Goal: Use online tool/utility: Utilize a website feature to perform a specific function

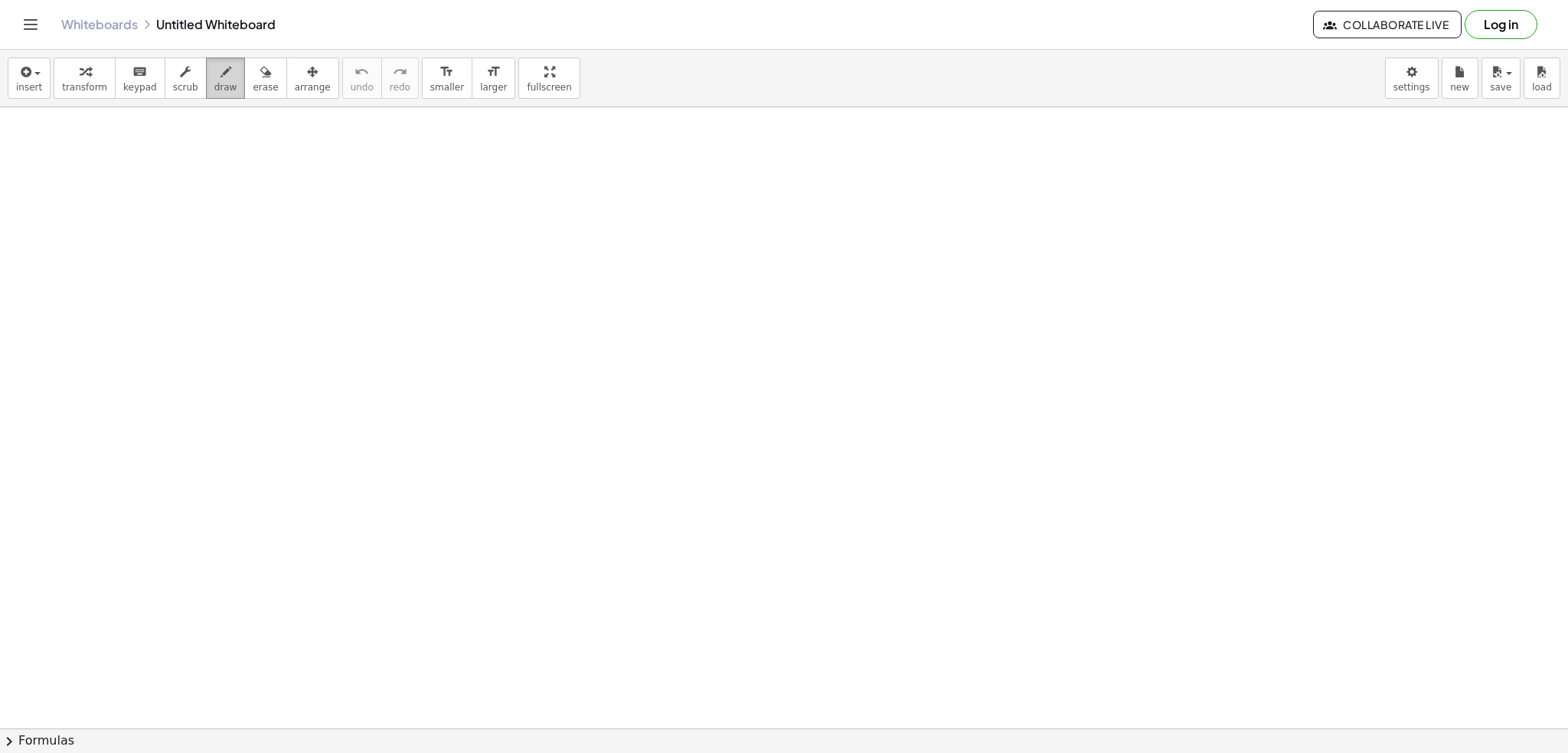
click at [220, 74] on icon "button" at bounding box center [225, 72] width 11 height 18
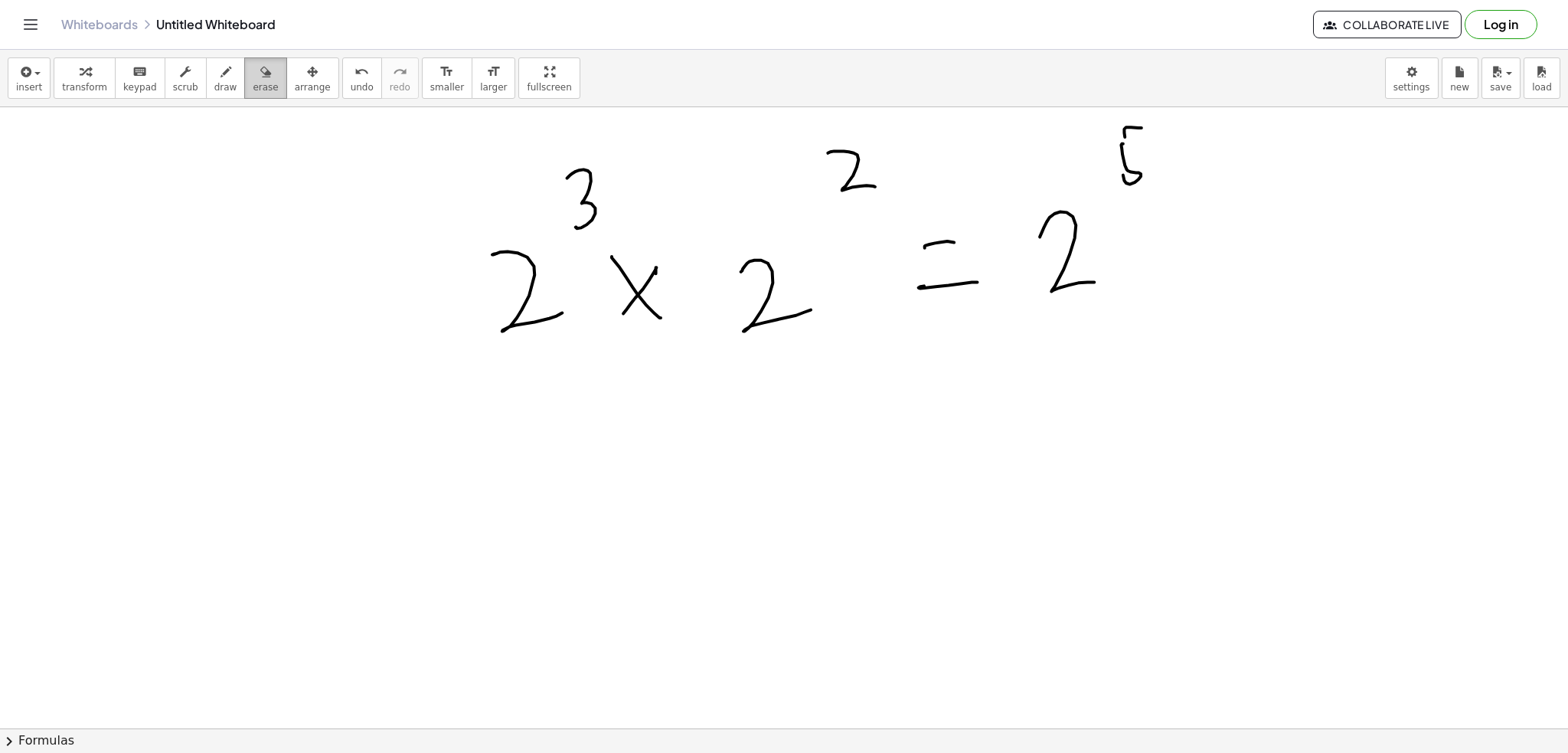
click at [257, 70] on button "erase" at bounding box center [265, 78] width 42 height 41
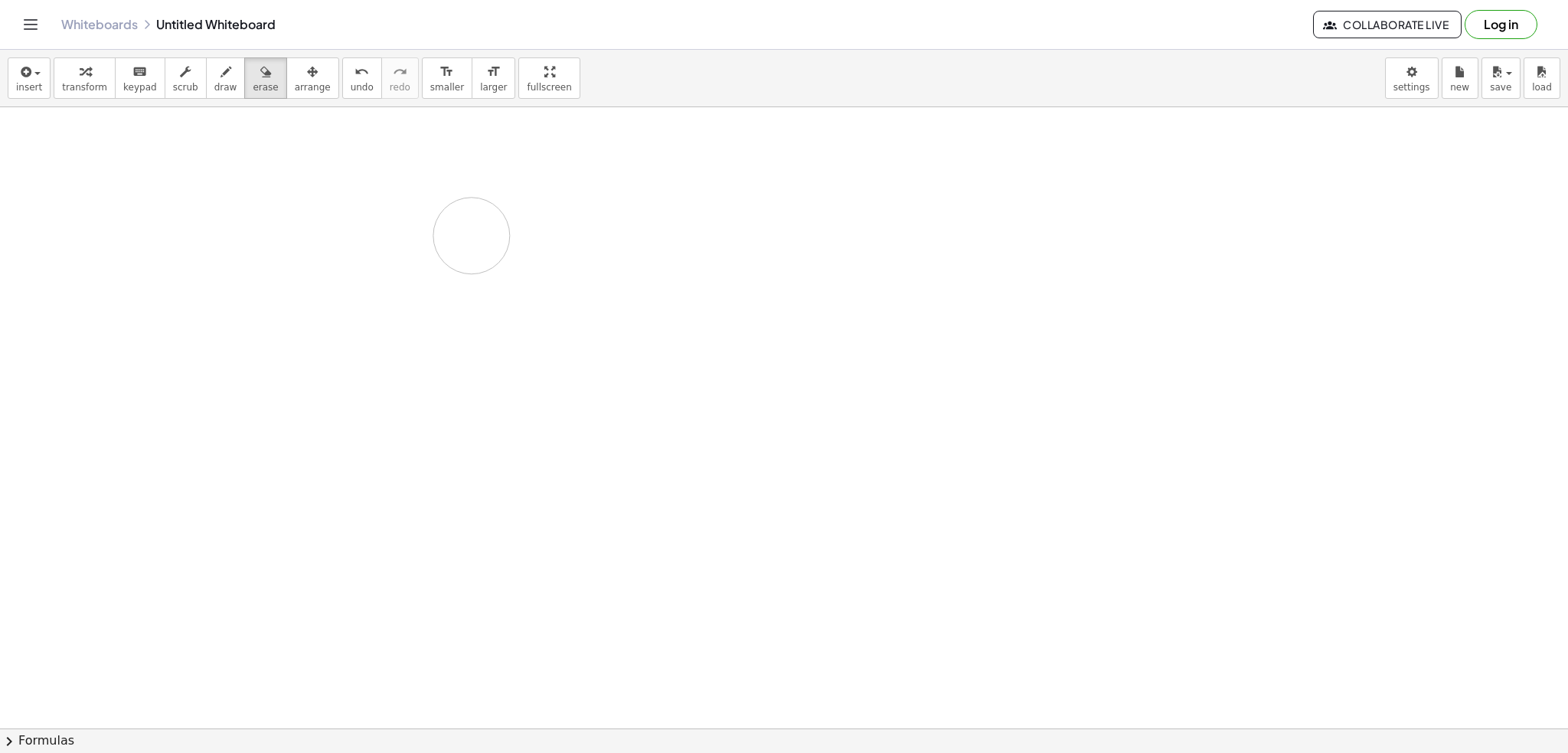
drag, startPoint x: 1130, startPoint y: 137, endPoint x: 541, endPoint y: 210, distance: 593.5
click at [220, 73] on icon "button" at bounding box center [225, 72] width 11 height 18
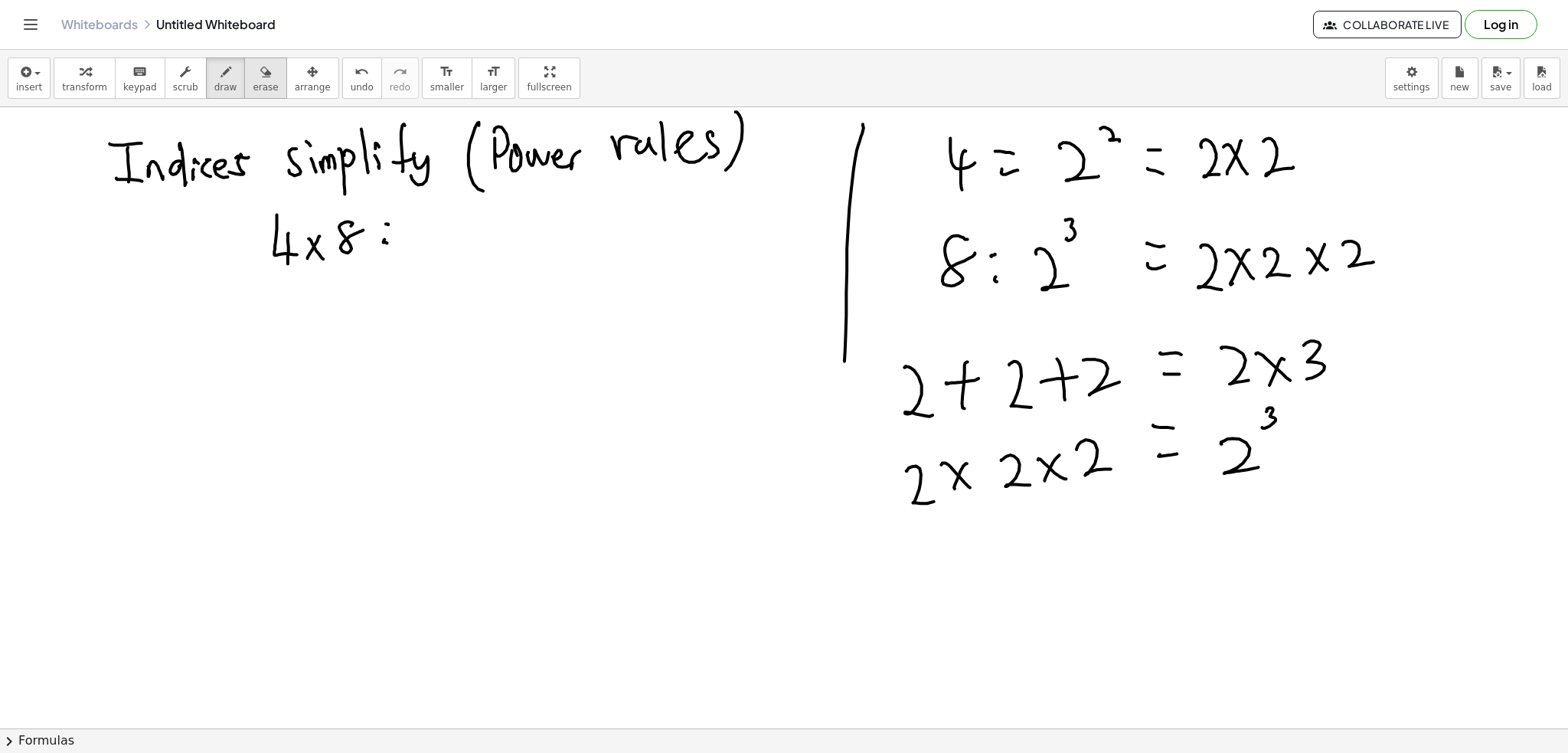
click at [244, 73] on button "erase" at bounding box center [265, 78] width 42 height 41
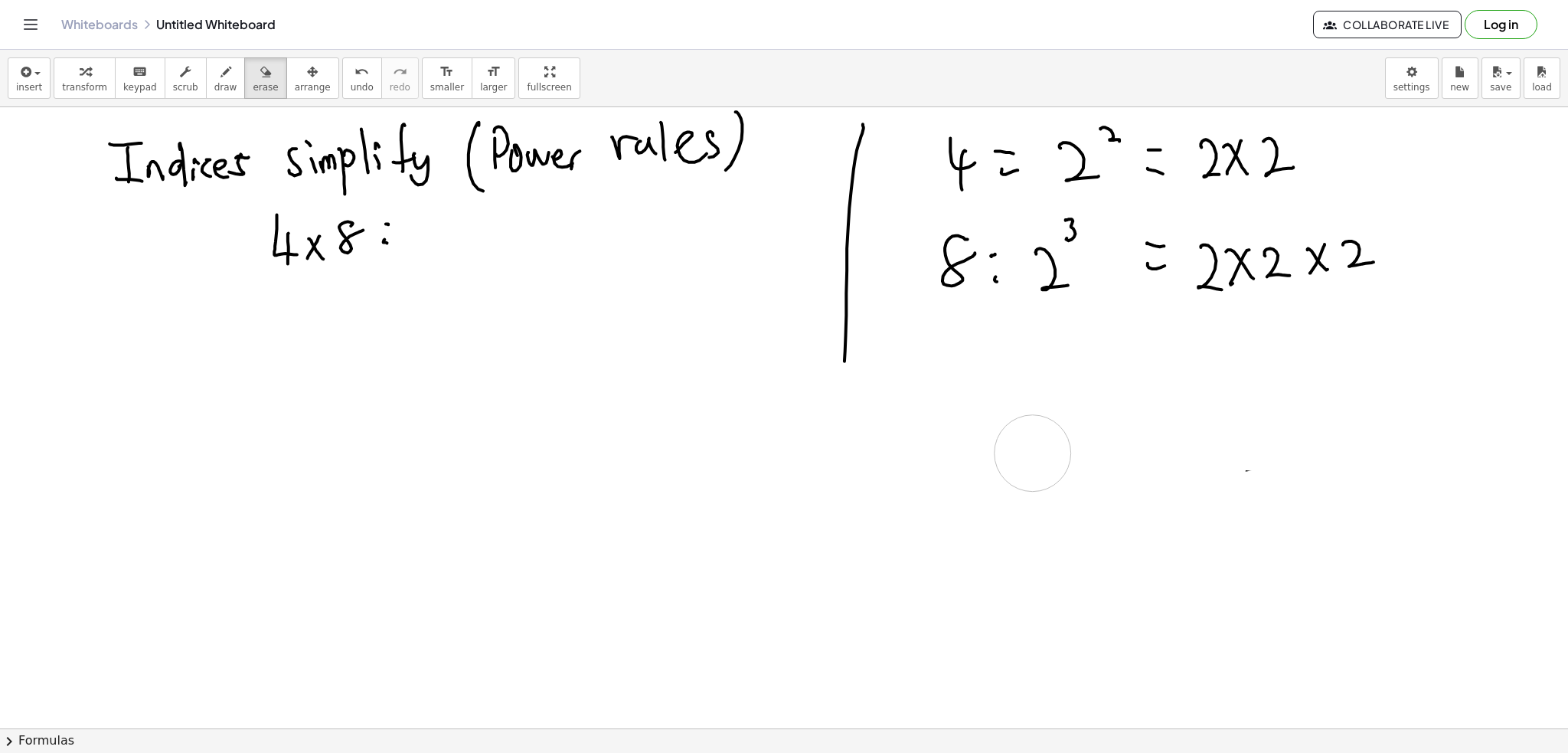
drag, startPoint x: 1334, startPoint y: 364, endPoint x: 791, endPoint y: 397, distance: 544.0
click at [215, 71] on div "button" at bounding box center [226, 71] width 23 height 18
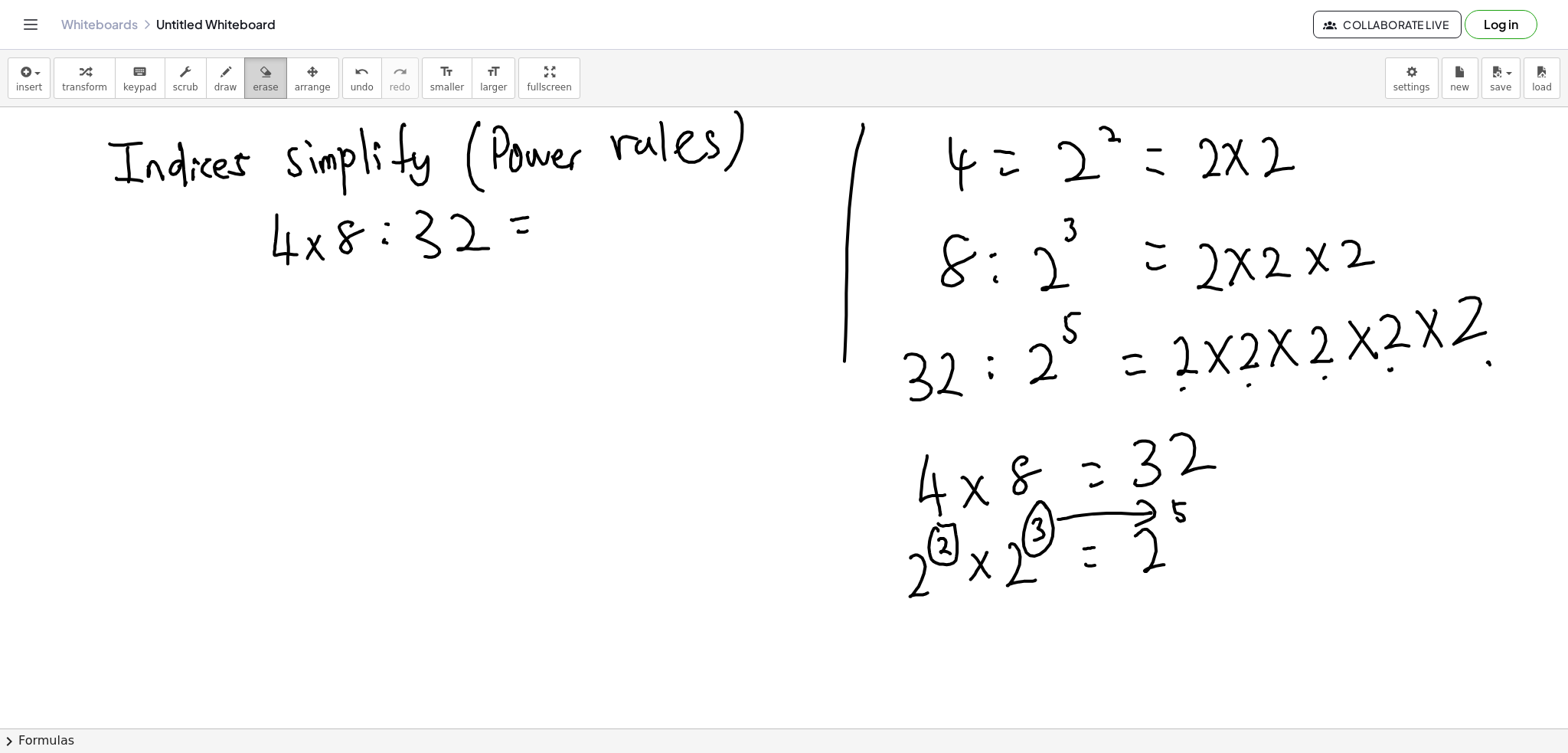
click at [260, 67] on icon "button" at bounding box center [265, 72] width 11 height 18
drag, startPoint x: 526, startPoint y: 226, endPoint x: 242, endPoint y: 177, distance: 288.2
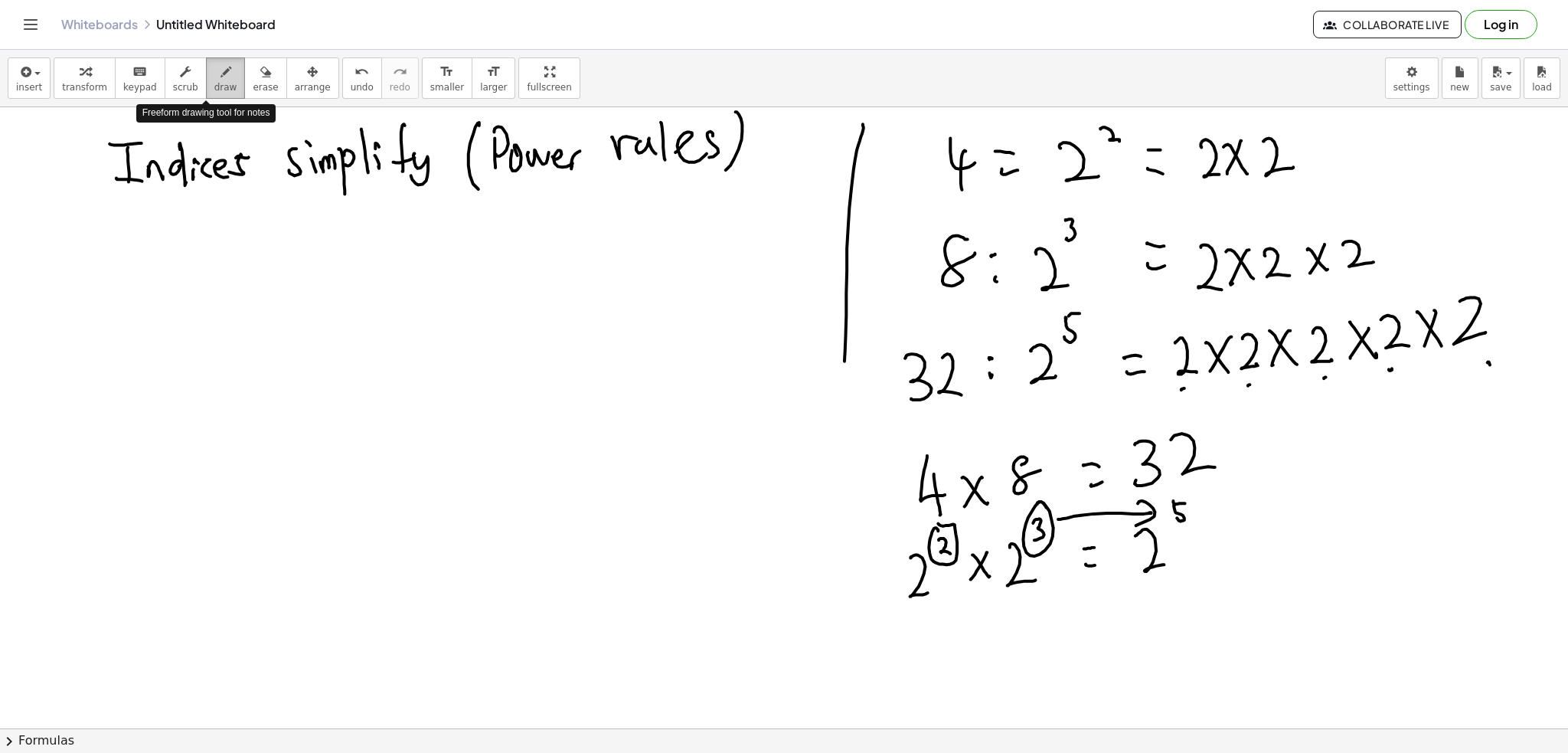
click at [216, 84] on button "draw" at bounding box center [226, 78] width 40 height 41
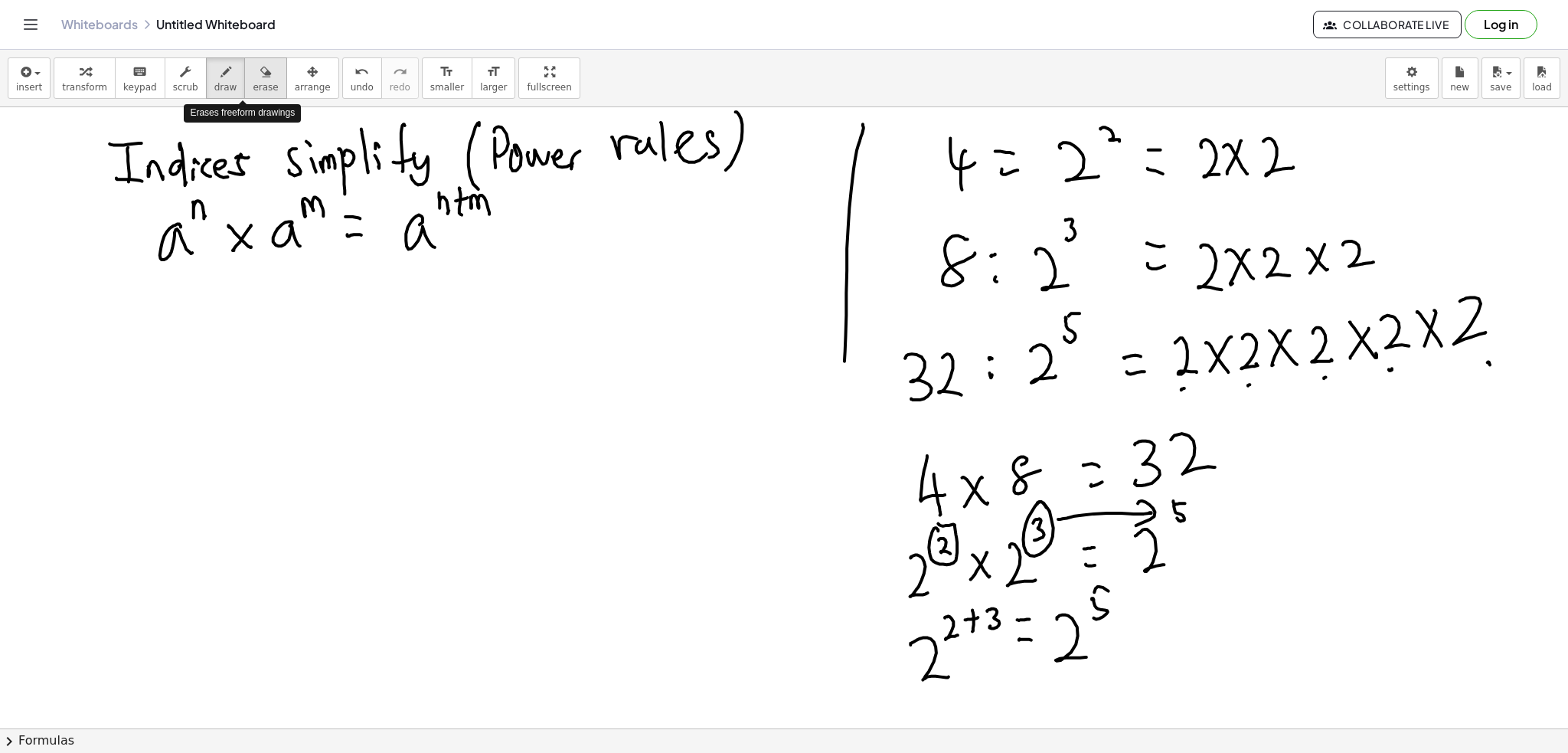
click at [256, 62] on button "erase" at bounding box center [265, 78] width 42 height 41
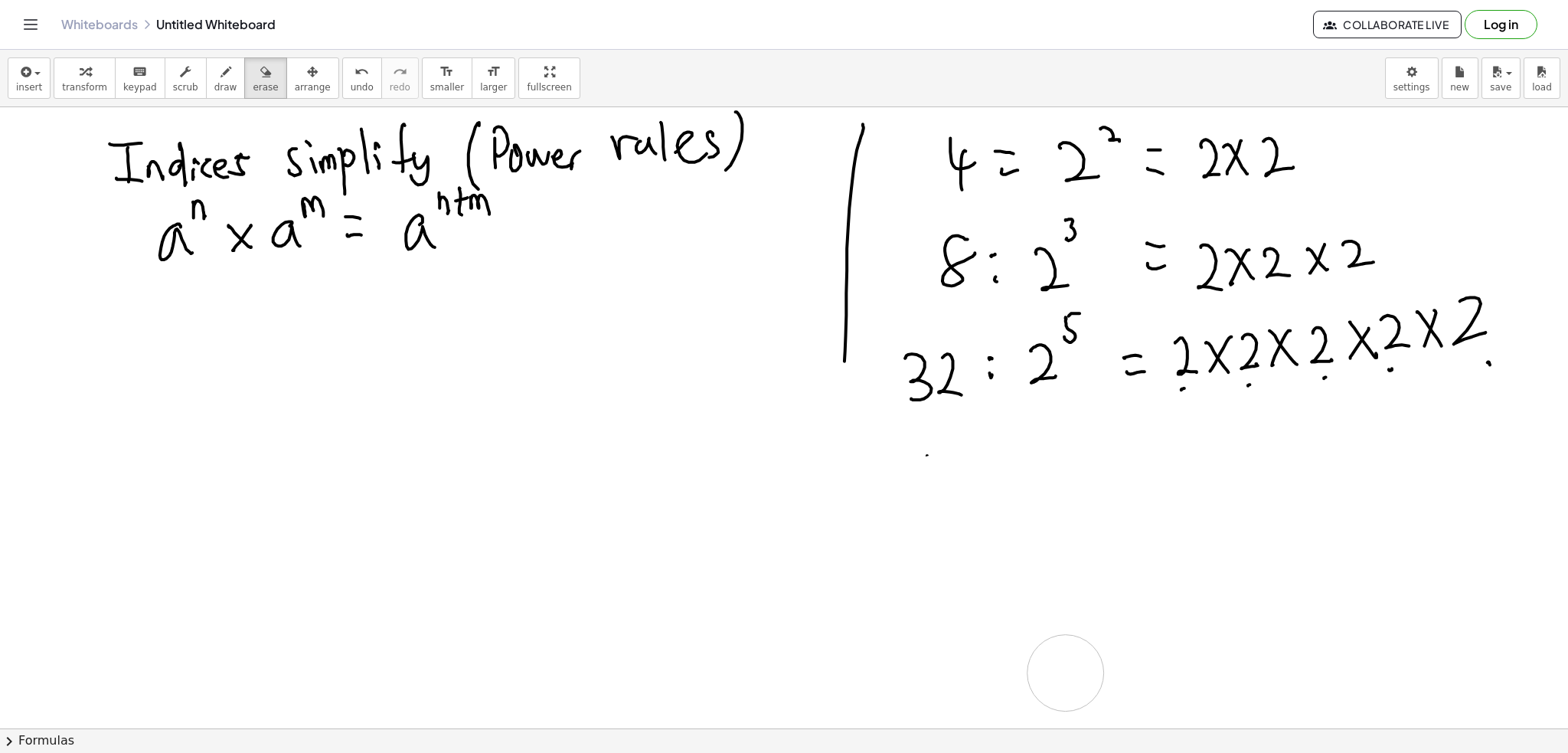
drag, startPoint x: 1228, startPoint y: 449, endPoint x: 290, endPoint y: 324, distance: 946.3
click at [215, 68] on div "button" at bounding box center [226, 71] width 23 height 18
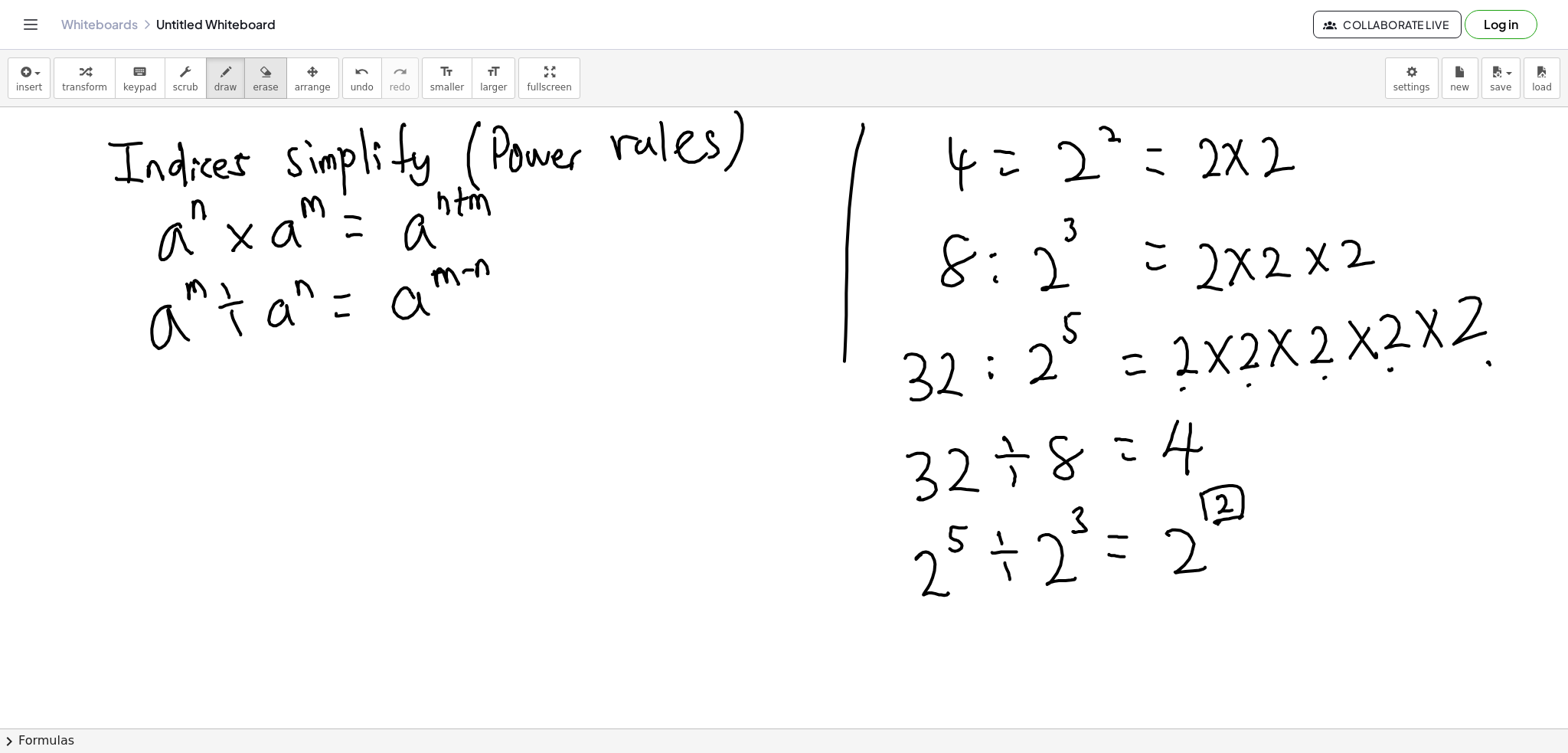
click at [260, 70] on icon "button" at bounding box center [265, 72] width 11 height 18
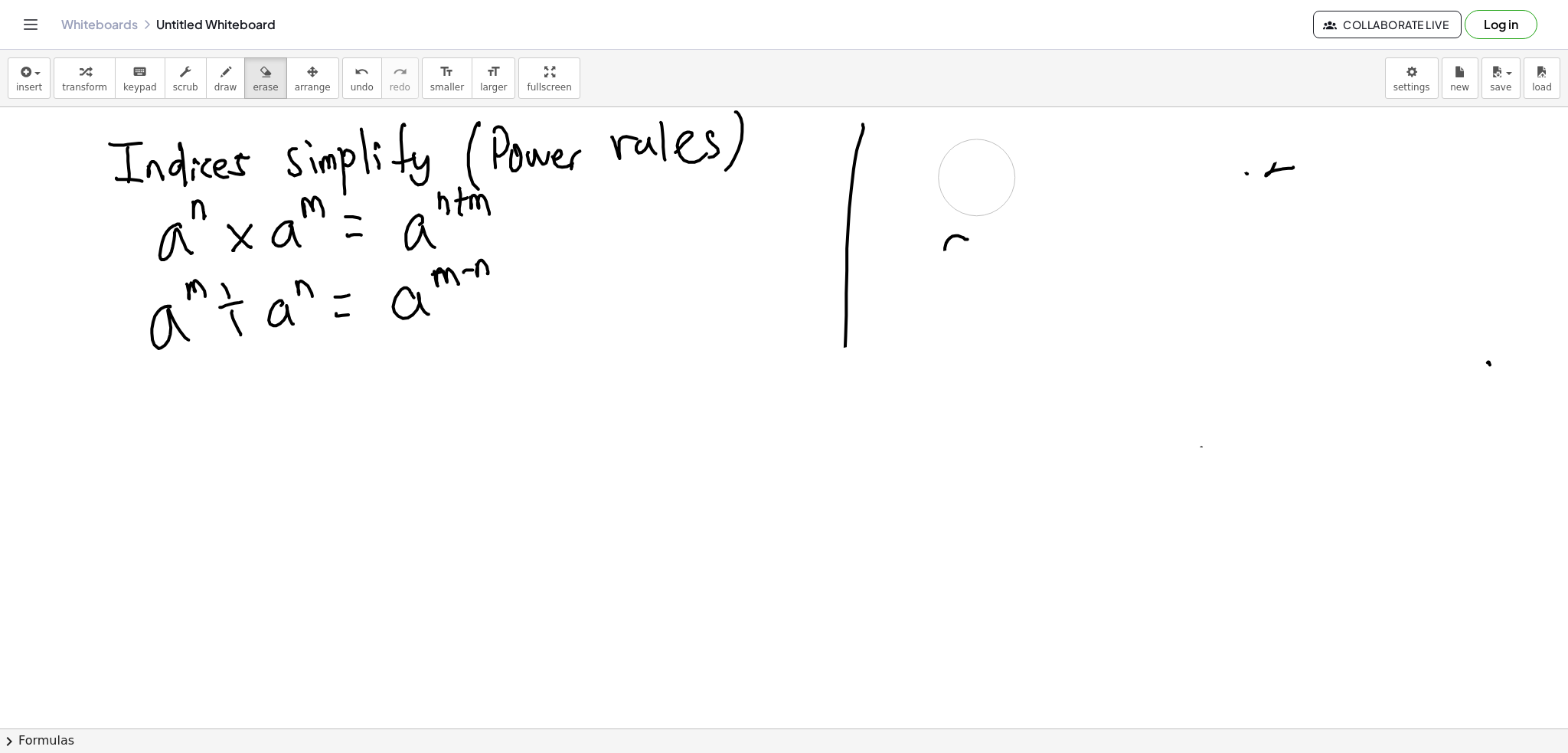
drag, startPoint x: 971, startPoint y: 582, endPoint x: 1567, endPoint y: 183, distance: 717.2
click at [215, 88] on span "draw" at bounding box center [226, 87] width 23 height 11
click at [260, 76] on icon "button" at bounding box center [265, 72] width 11 height 18
drag, startPoint x: 1023, startPoint y: 241, endPoint x: 1306, endPoint y: 253, distance: 283.3
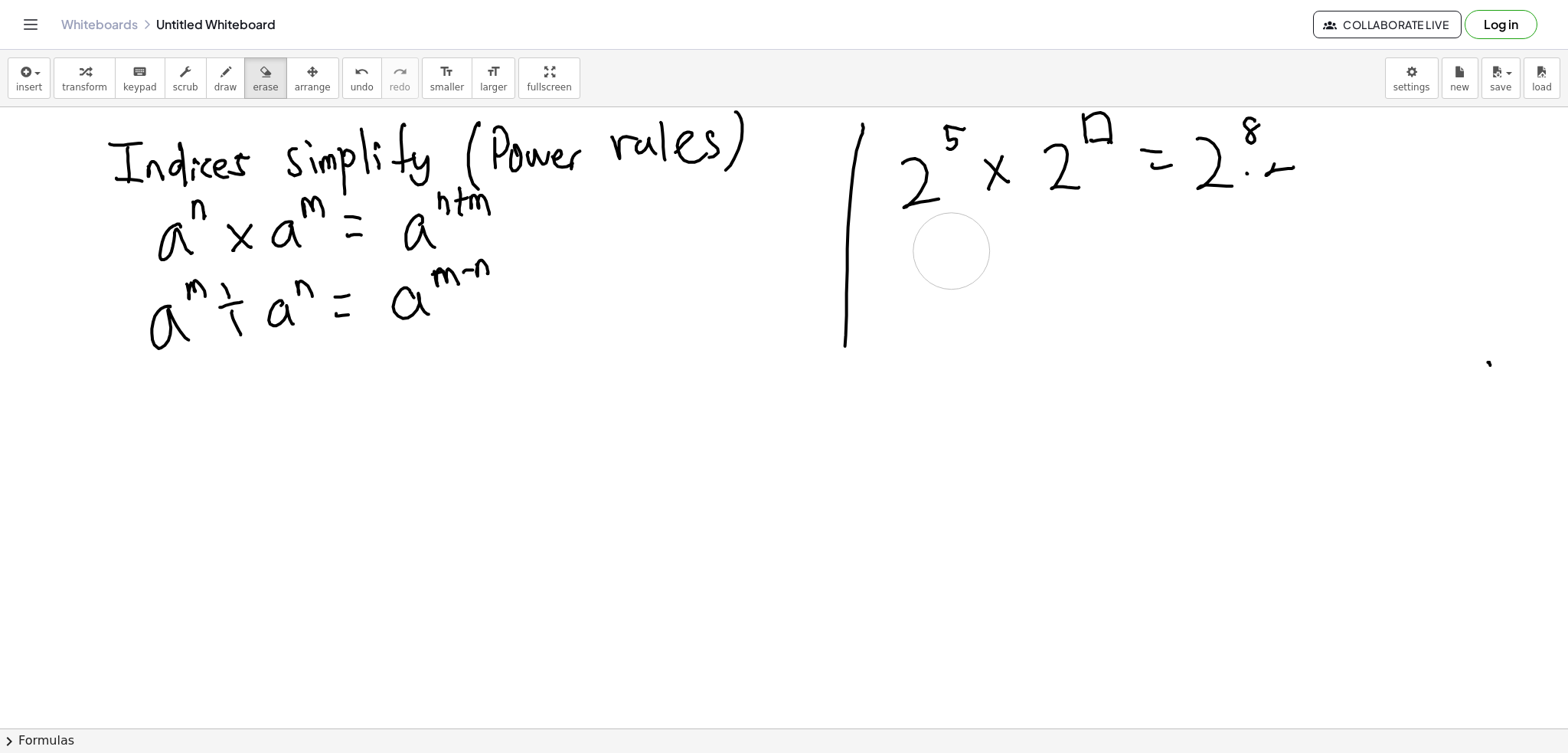
drag, startPoint x: 1301, startPoint y: 181, endPoint x: 1282, endPoint y: 178, distance: 19.2
click at [215, 82] on span "draw" at bounding box center [226, 87] width 23 height 11
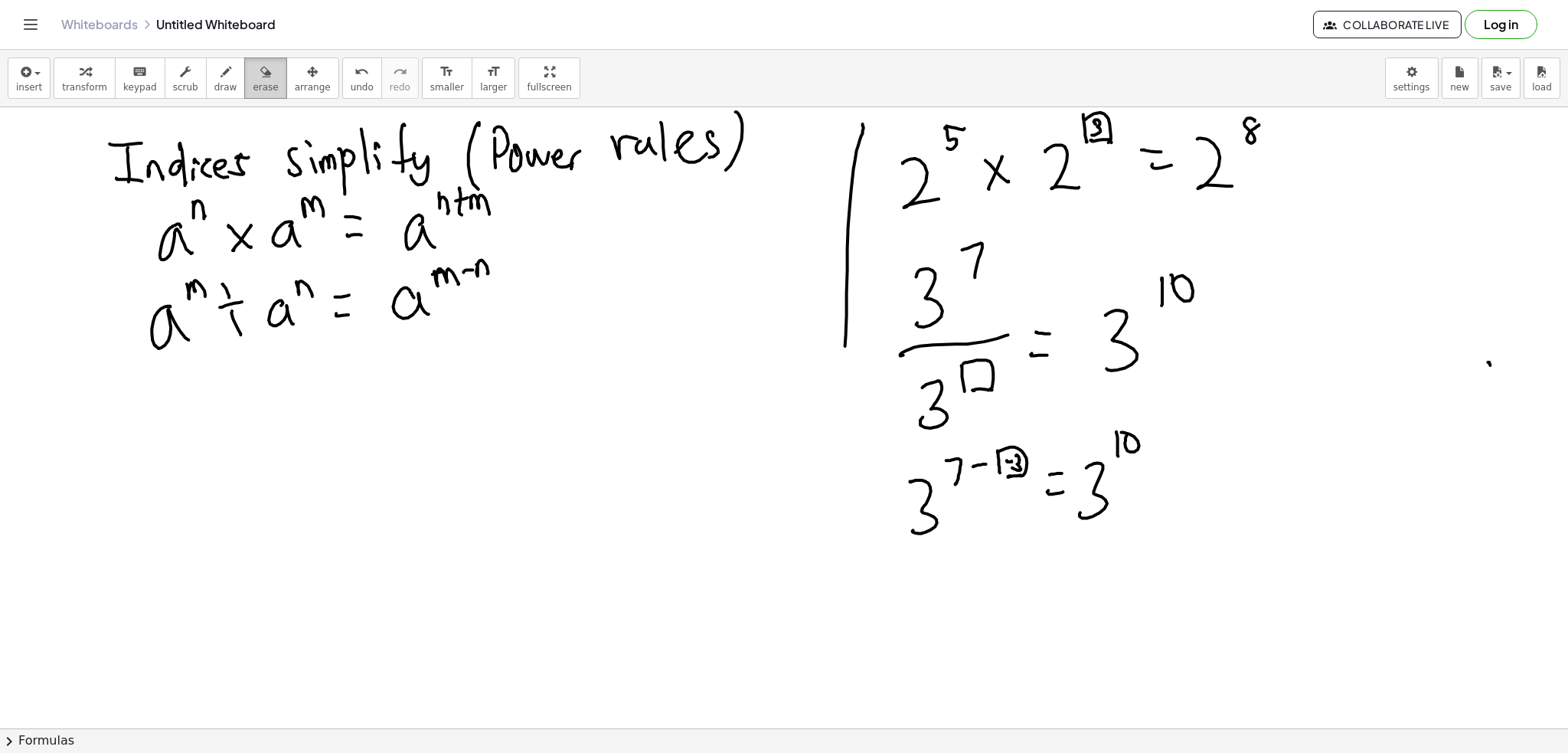
click at [260, 79] on icon "button" at bounding box center [265, 72] width 11 height 18
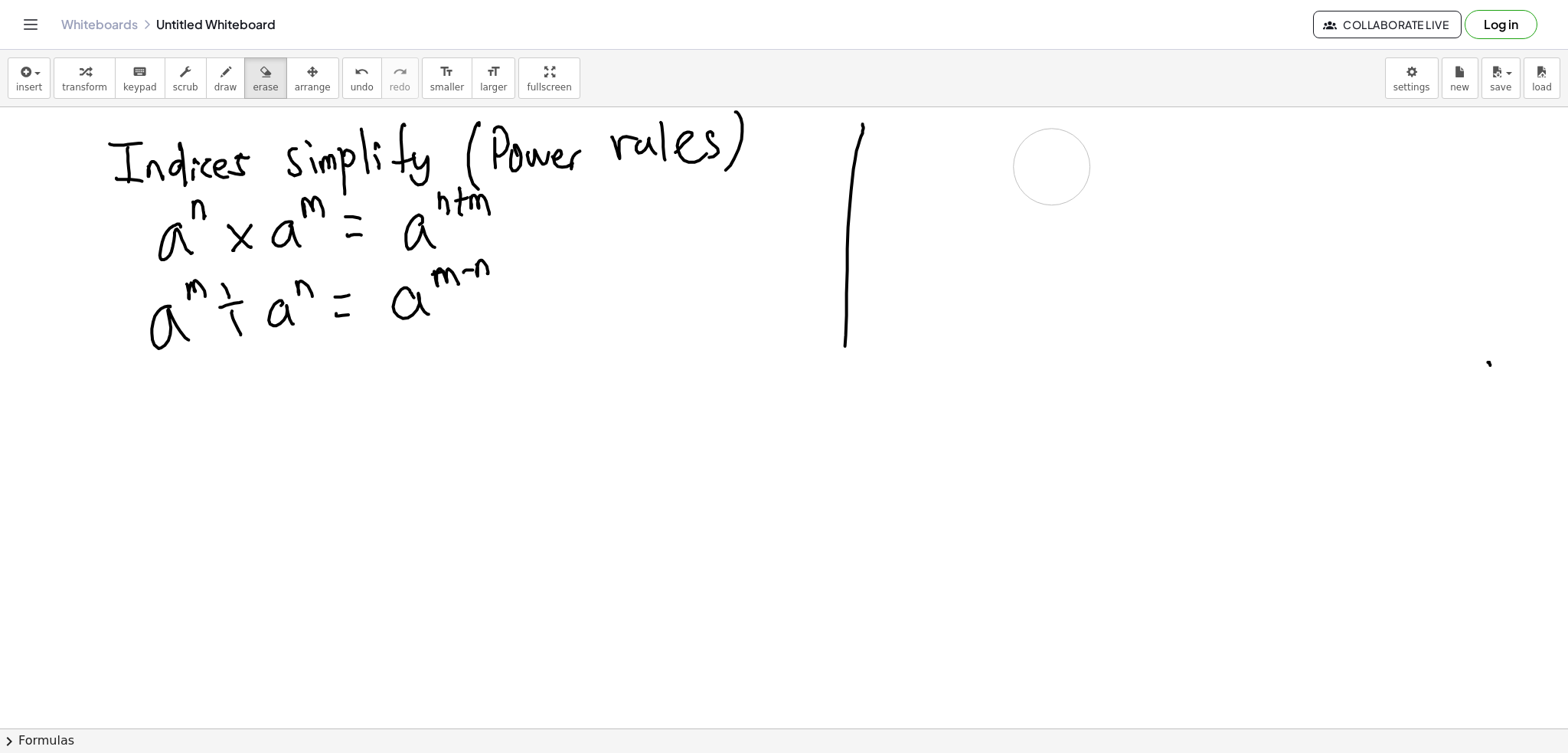
drag, startPoint x: 1177, startPoint y: 336, endPoint x: 829, endPoint y: 91, distance: 425.6
click at [215, 83] on span "draw" at bounding box center [226, 87] width 23 height 11
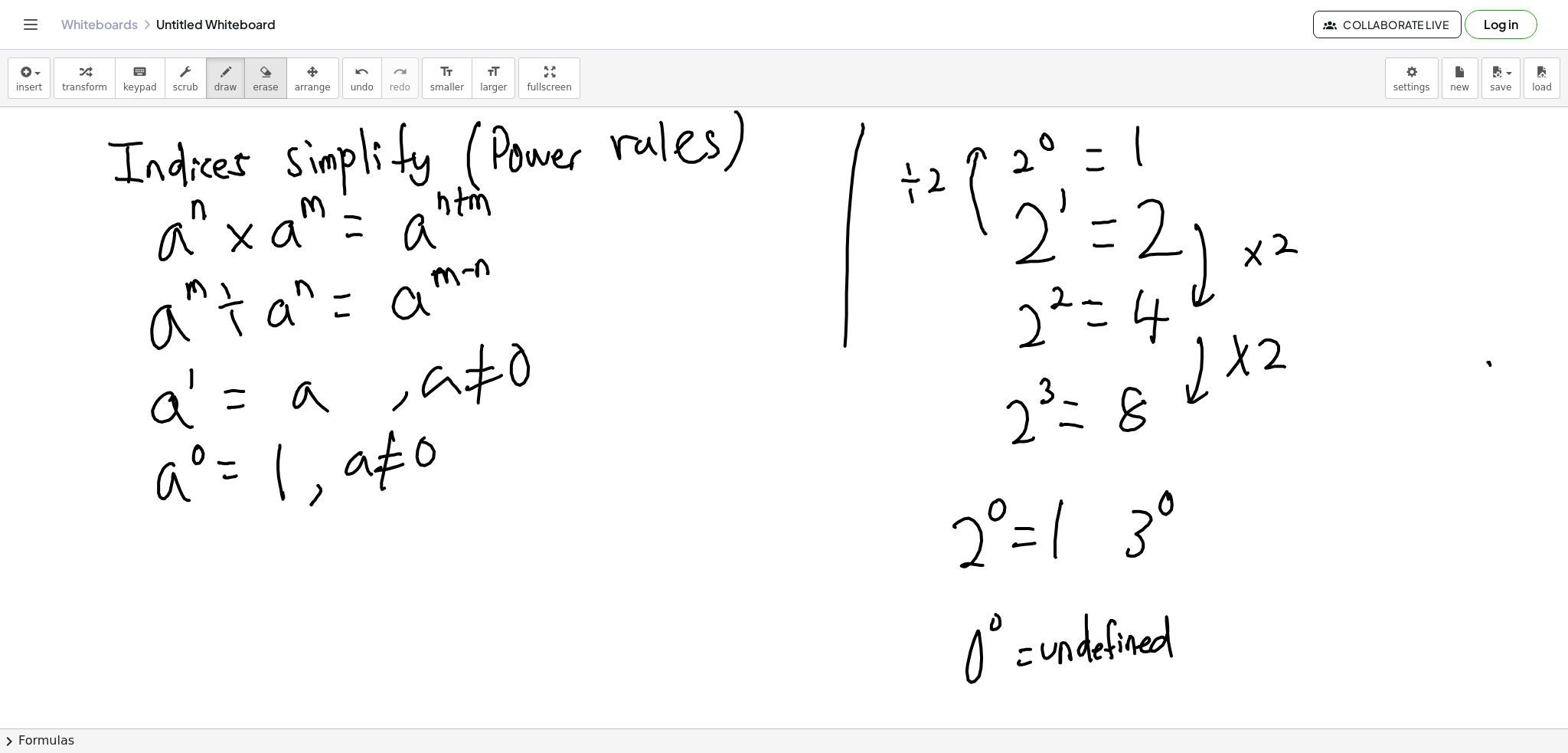
click at [253, 76] on div "button" at bounding box center [265, 71] width 26 height 18
drag, startPoint x: 1155, startPoint y: 646, endPoint x: 886, endPoint y: 563, distance: 281.5
click at [220, 79] on icon "button" at bounding box center [225, 72] width 11 height 18
click at [244, 75] on button "erase" at bounding box center [265, 78] width 42 height 41
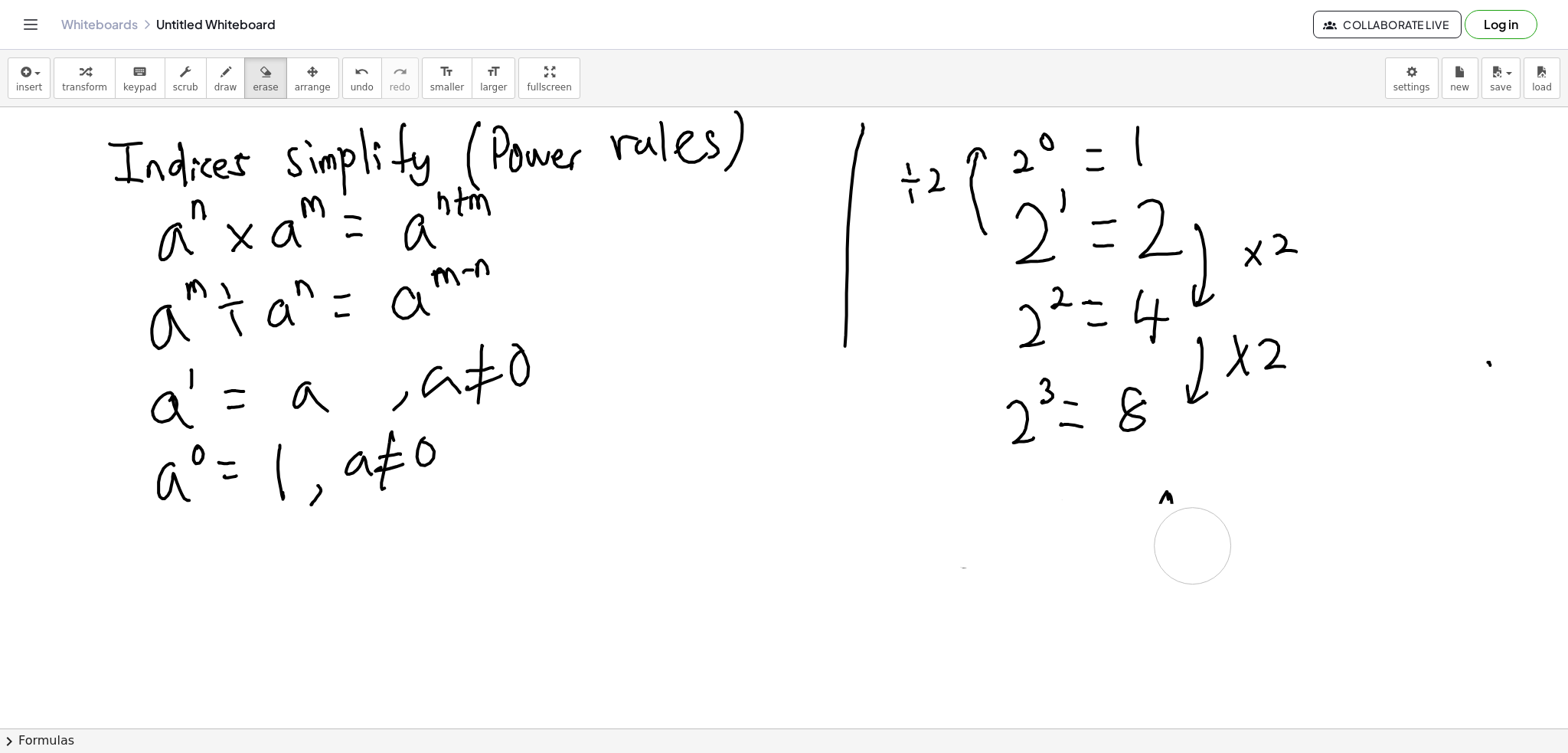
drag, startPoint x: 1287, startPoint y: 538, endPoint x: 1140, endPoint y: 519, distance: 148.2
click at [215, 82] on span "draw" at bounding box center [226, 87] width 23 height 11
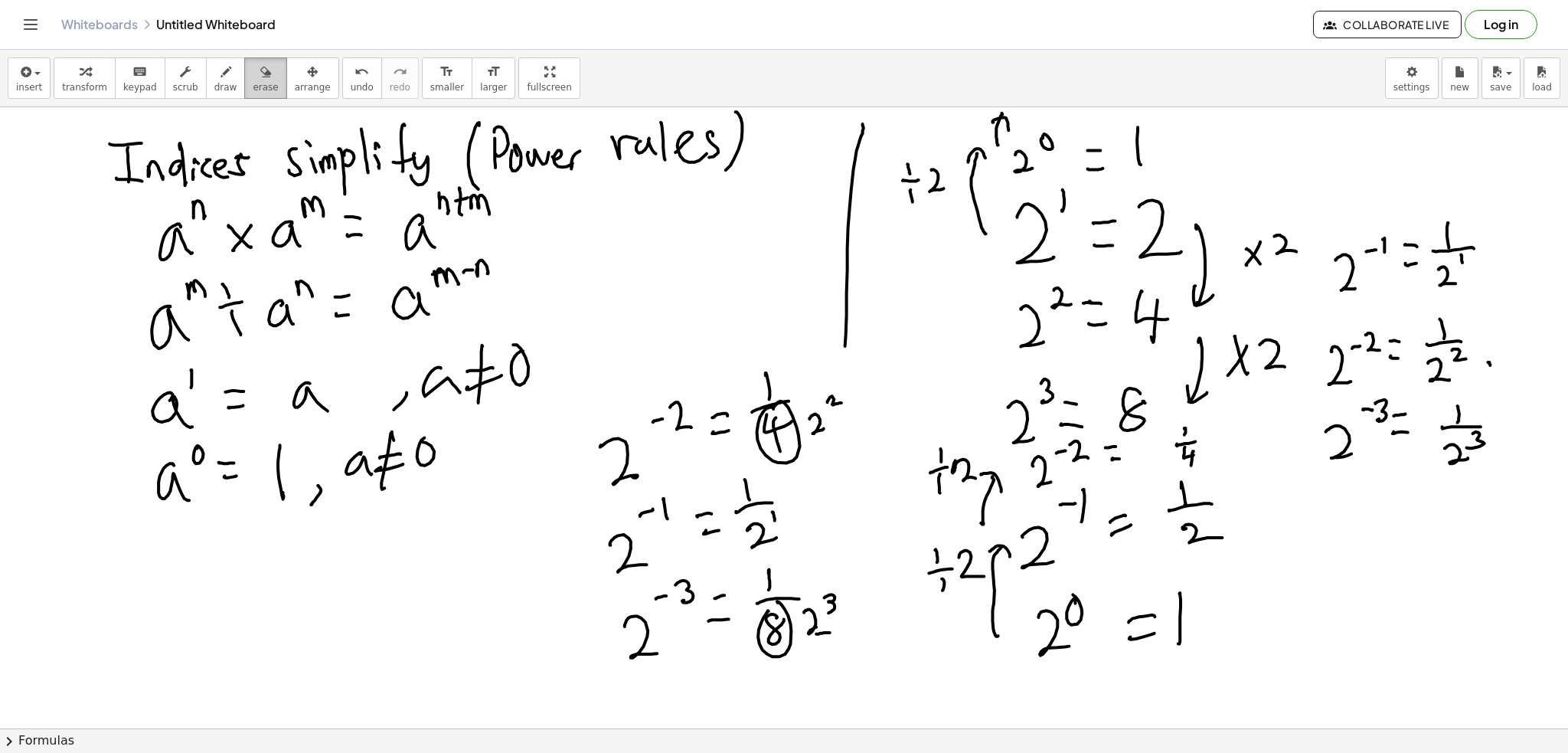
click at [253, 82] on span "erase" at bounding box center [265, 87] width 26 height 11
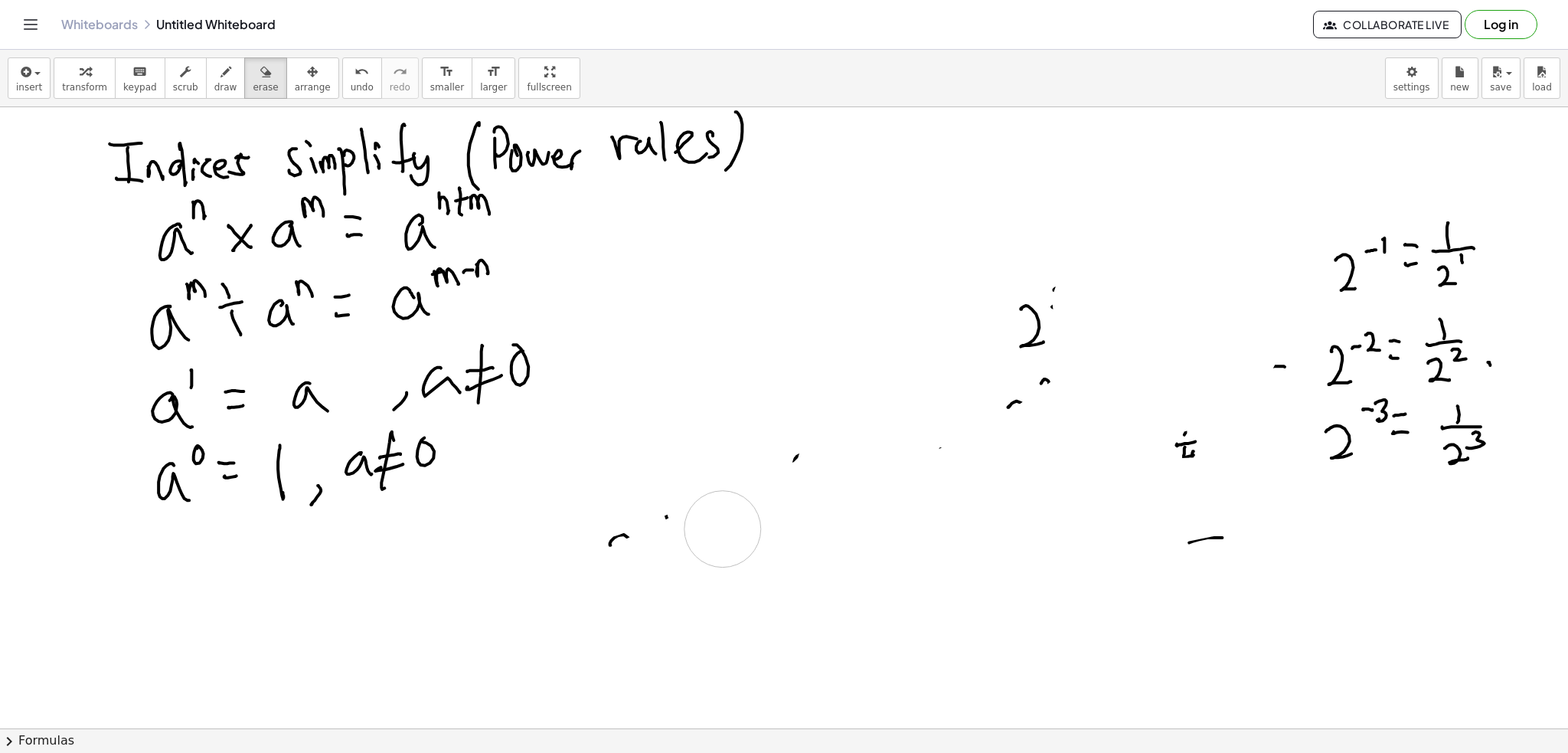
drag, startPoint x: 1263, startPoint y: 207, endPoint x: 591, endPoint y: 345, distance: 686.0
click at [206, 64] on button "draw" at bounding box center [226, 78] width 40 height 41
click at [253, 73] on div "button" at bounding box center [265, 71] width 26 height 18
drag, startPoint x: 1118, startPoint y: 348, endPoint x: 1004, endPoint y: 492, distance: 183.7
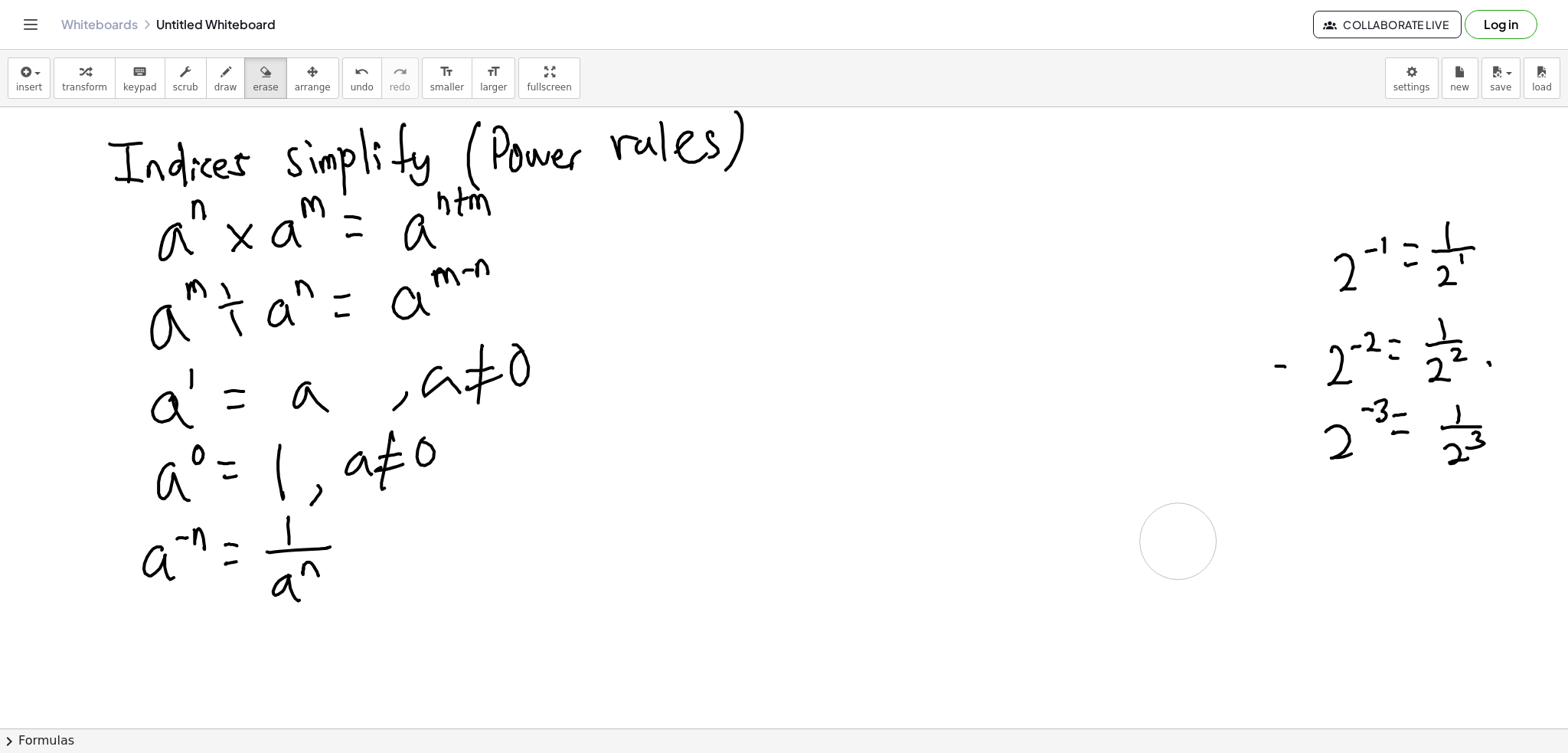
click at [215, 73] on div "button" at bounding box center [226, 71] width 23 height 18
click at [351, 82] on span "undo" at bounding box center [362, 87] width 23 height 11
click at [253, 80] on button "erase" at bounding box center [265, 78] width 42 height 41
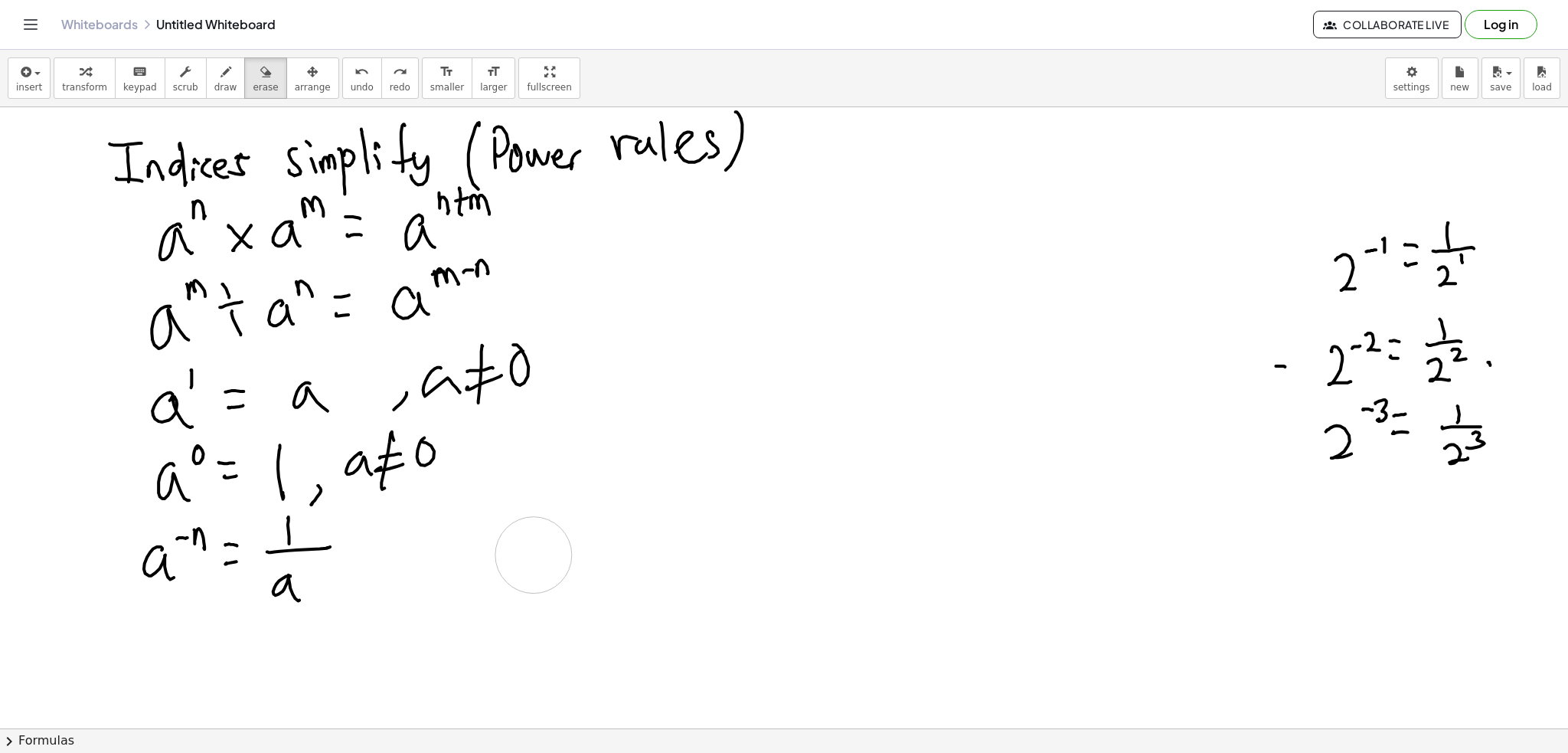
drag, startPoint x: 1093, startPoint y: 324, endPoint x: 597, endPoint y: 519, distance: 533.0
click at [206, 69] on button "draw" at bounding box center [226, 78] width 40 height 41
drag, startPoint x: 257, startPoint y: 63, endPoint x: 1123, endPoint y: 249, distance: 885.7
click at [257, 63] on button "erase" at bounding box center [265, 78] width 42 height 41
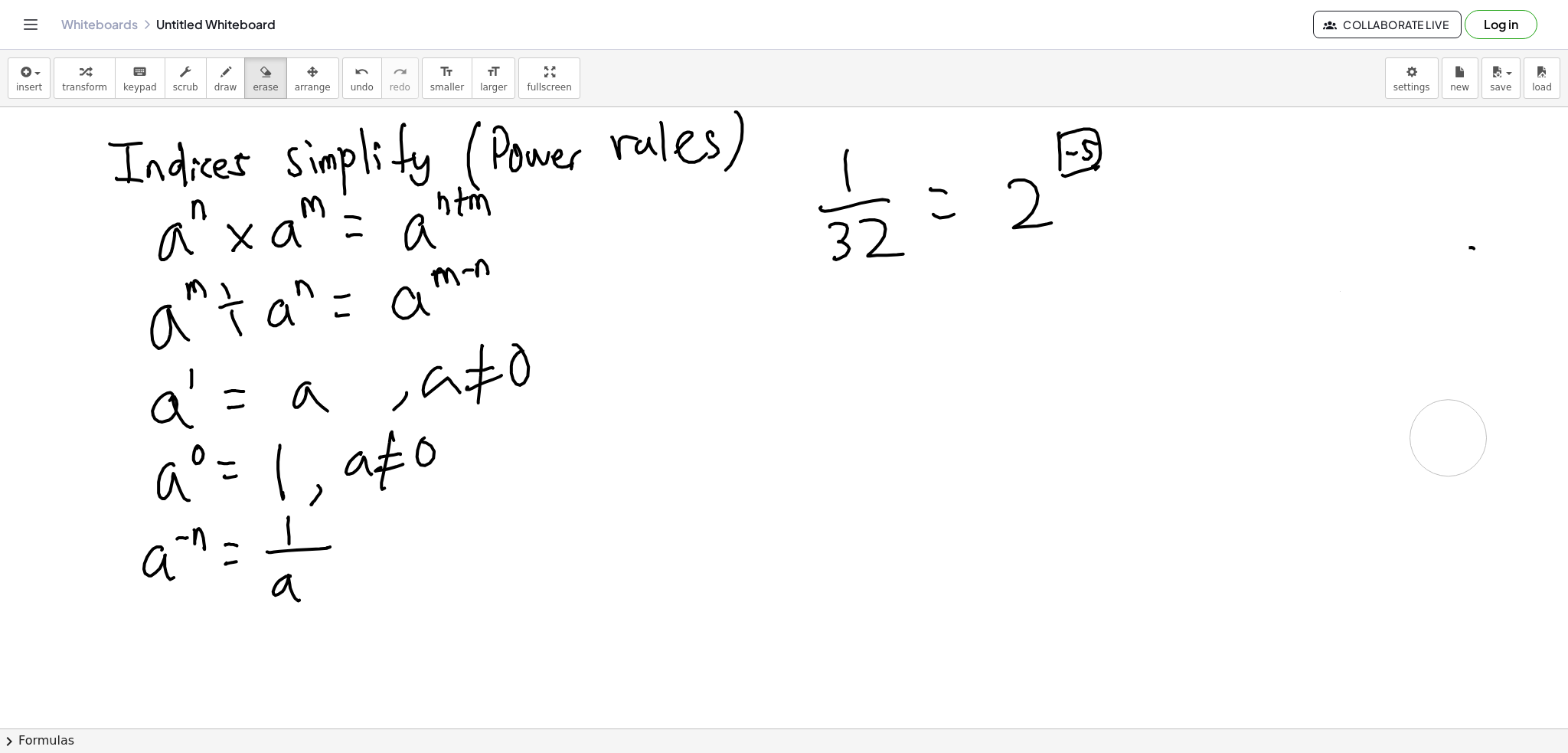
drag, startPoint x: 1310, startPoint y: 245, endPoint x: 1249, endPoint y: 365, distance: 134.6
click at [206, 85] on button "draw" at bounding box center [226, 78] width 40 height 41
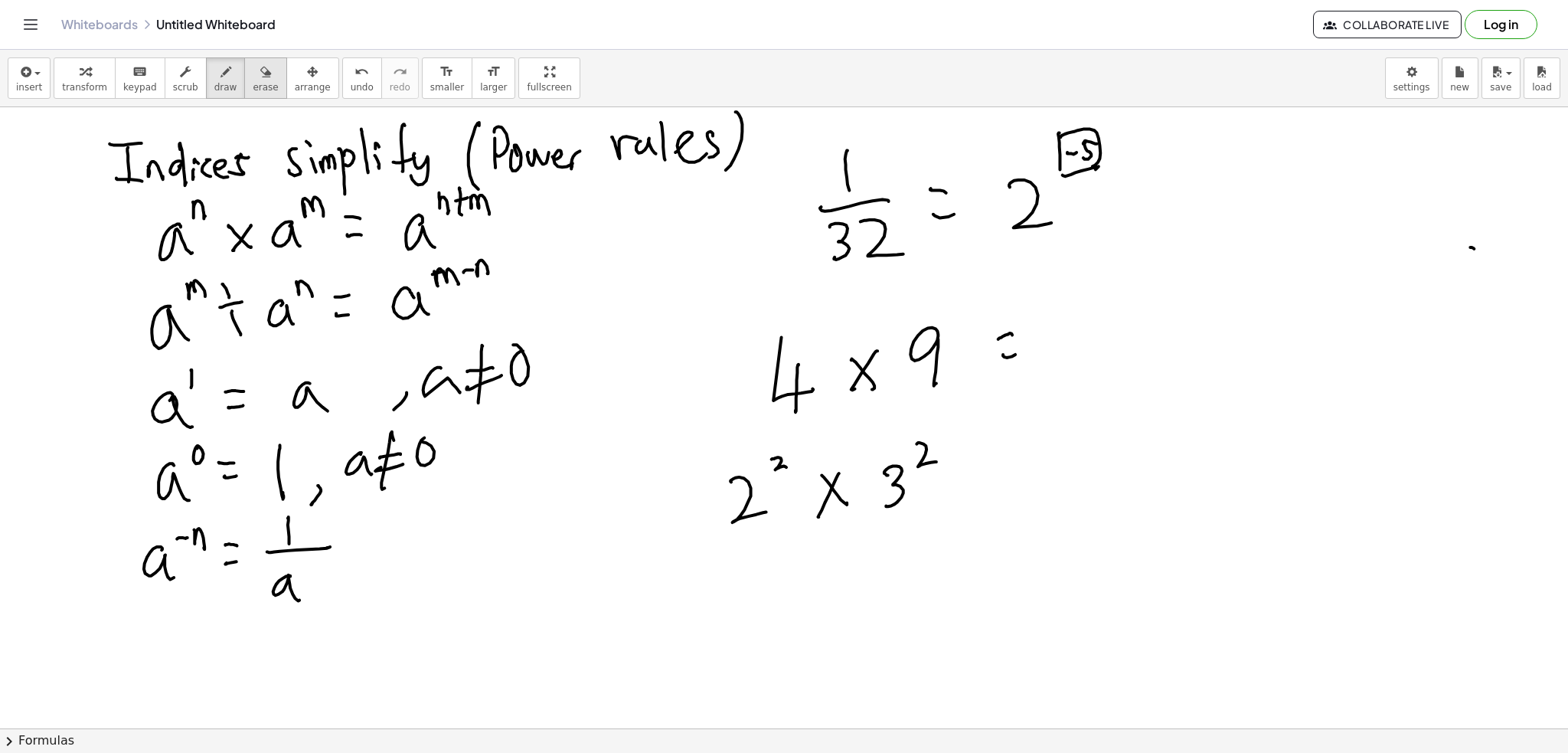
click at [260, 71] on icon "button" at bounding box center [265, 72] width 11 height 18
drag, startPoint x: 1056, startPoint y: 171, endPoint x: 630, endPoint y: 150, distance: 426.5
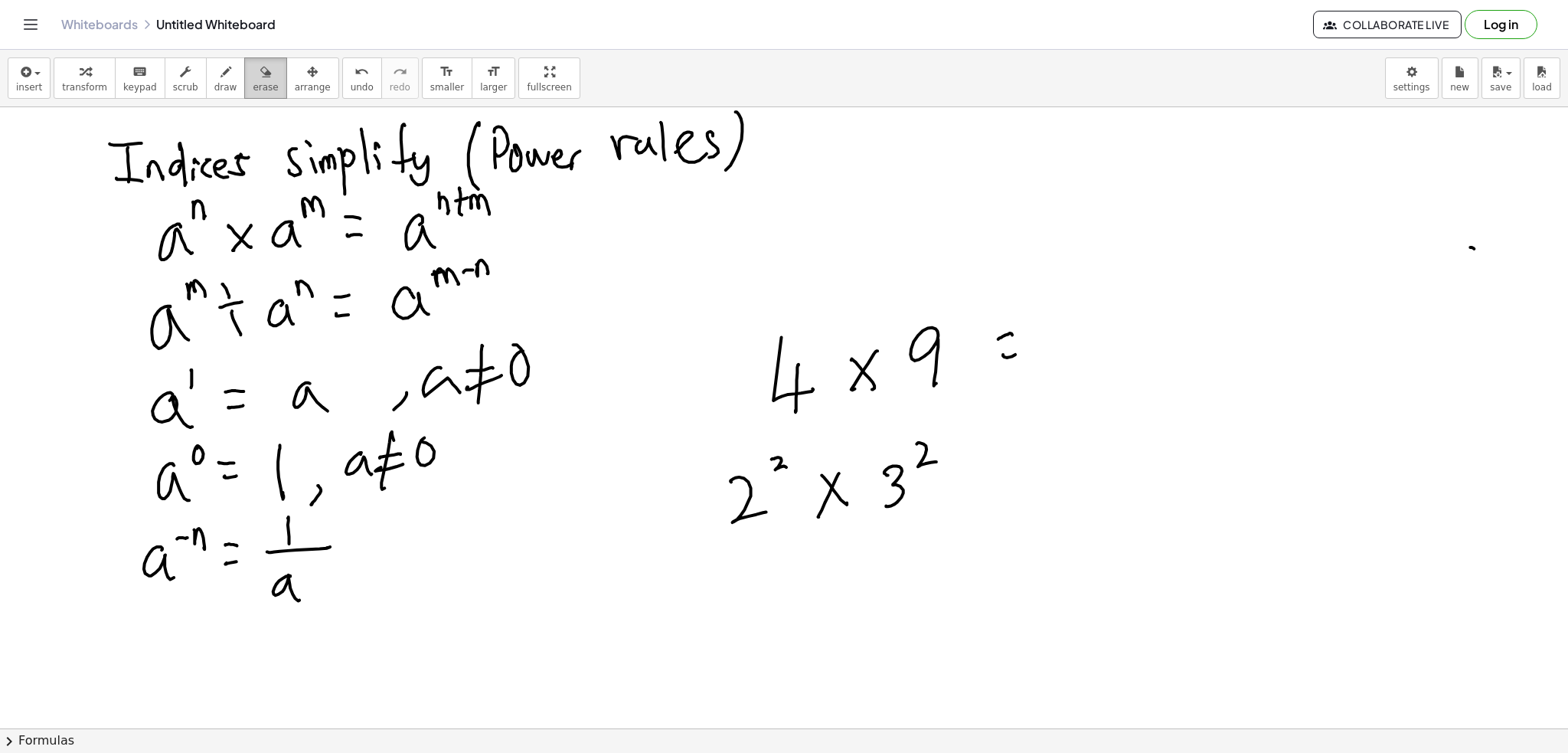
click at [253, 67] on div "button" at bounding box center [265, 71] width 26 height 18
click at [215, 75] on div "button" at bounding box center [226, 71] width 23 height 18
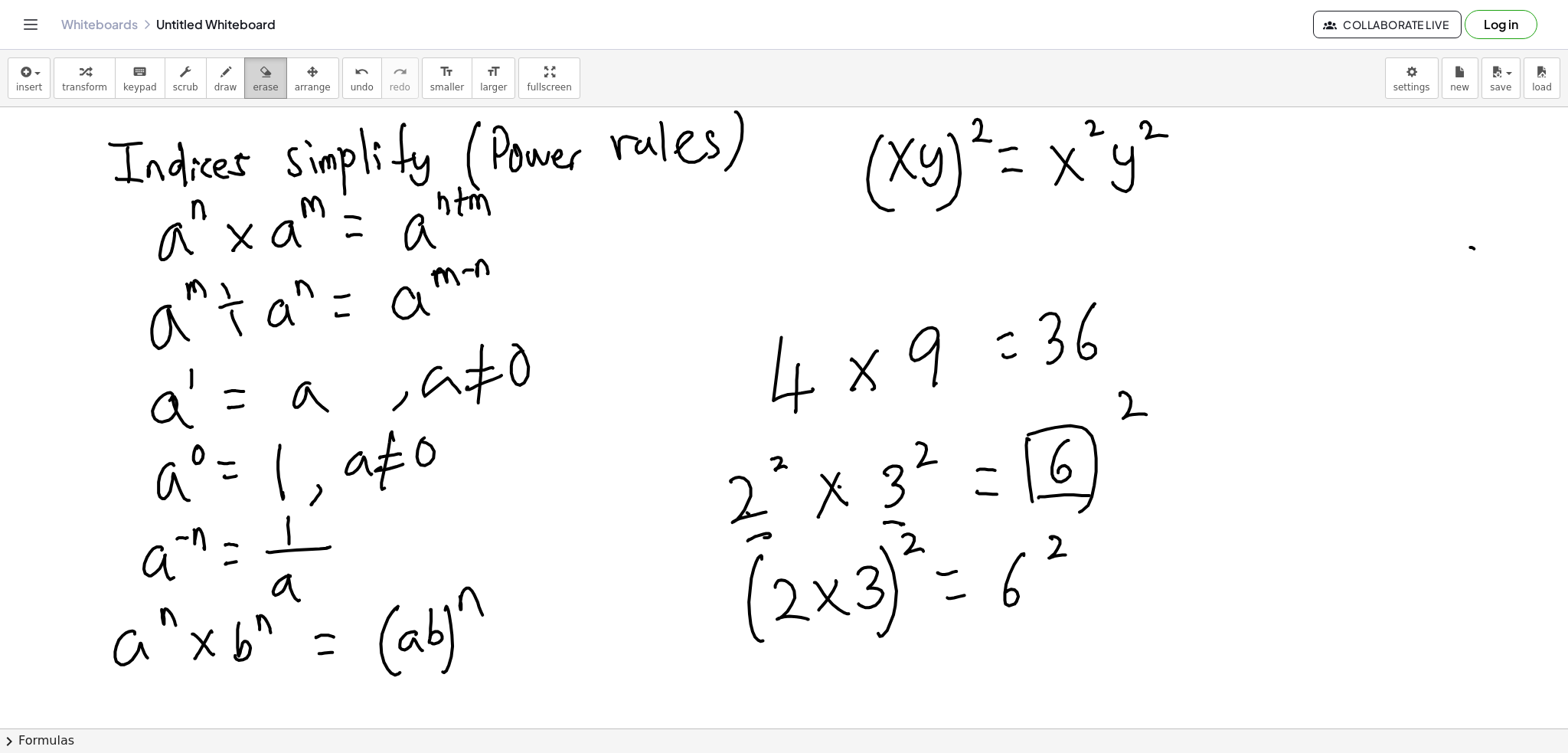
click at [255, 83] on button "erase" at bounding box center [265, 78] width 42 height 41
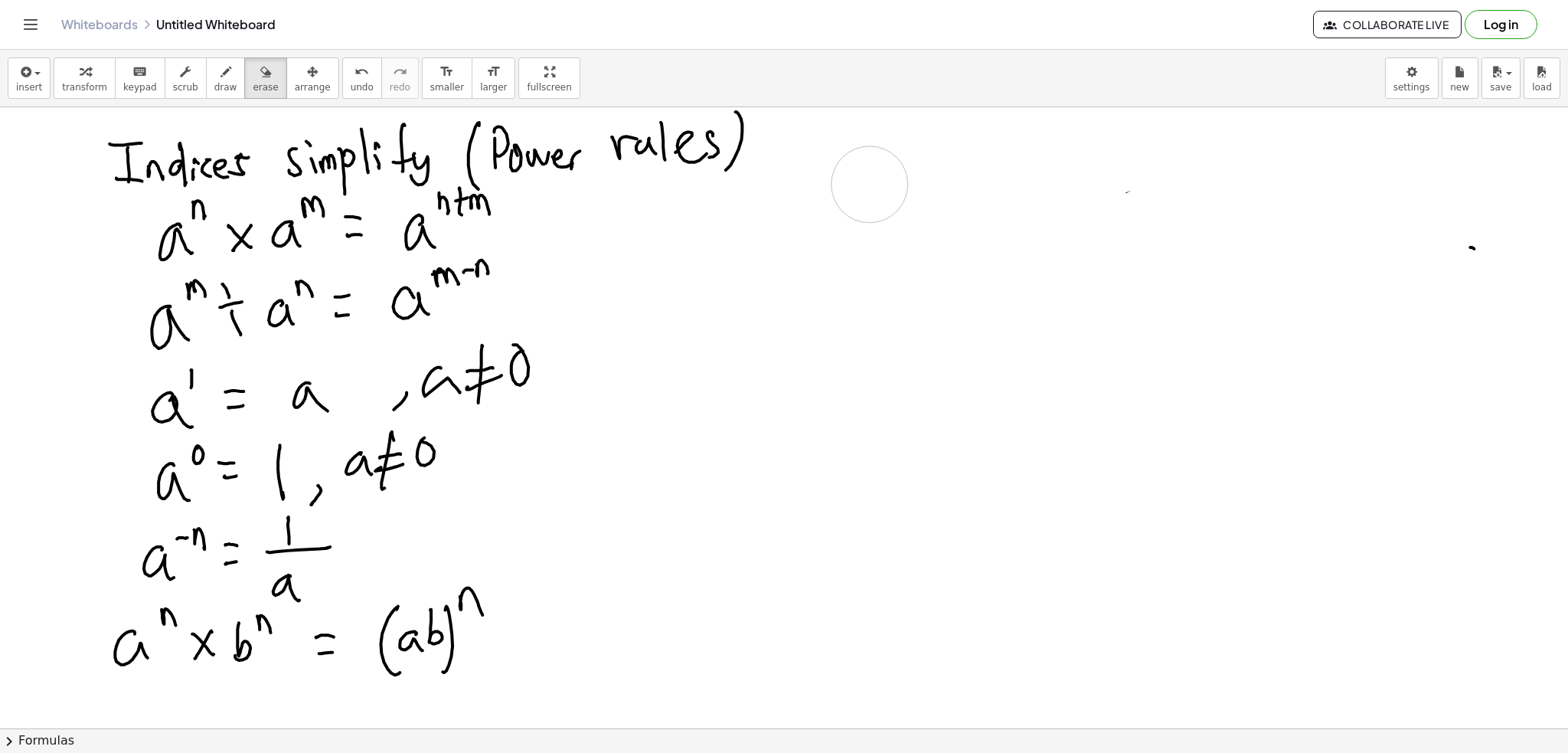
drag, startPoint x: 1080, startPoint y: 309, endPoint x: 870, endPoint y: 173, distance: 250.2
click at [215, 82] on span "draw" at bounding box center [226, 87] width 23 height 11
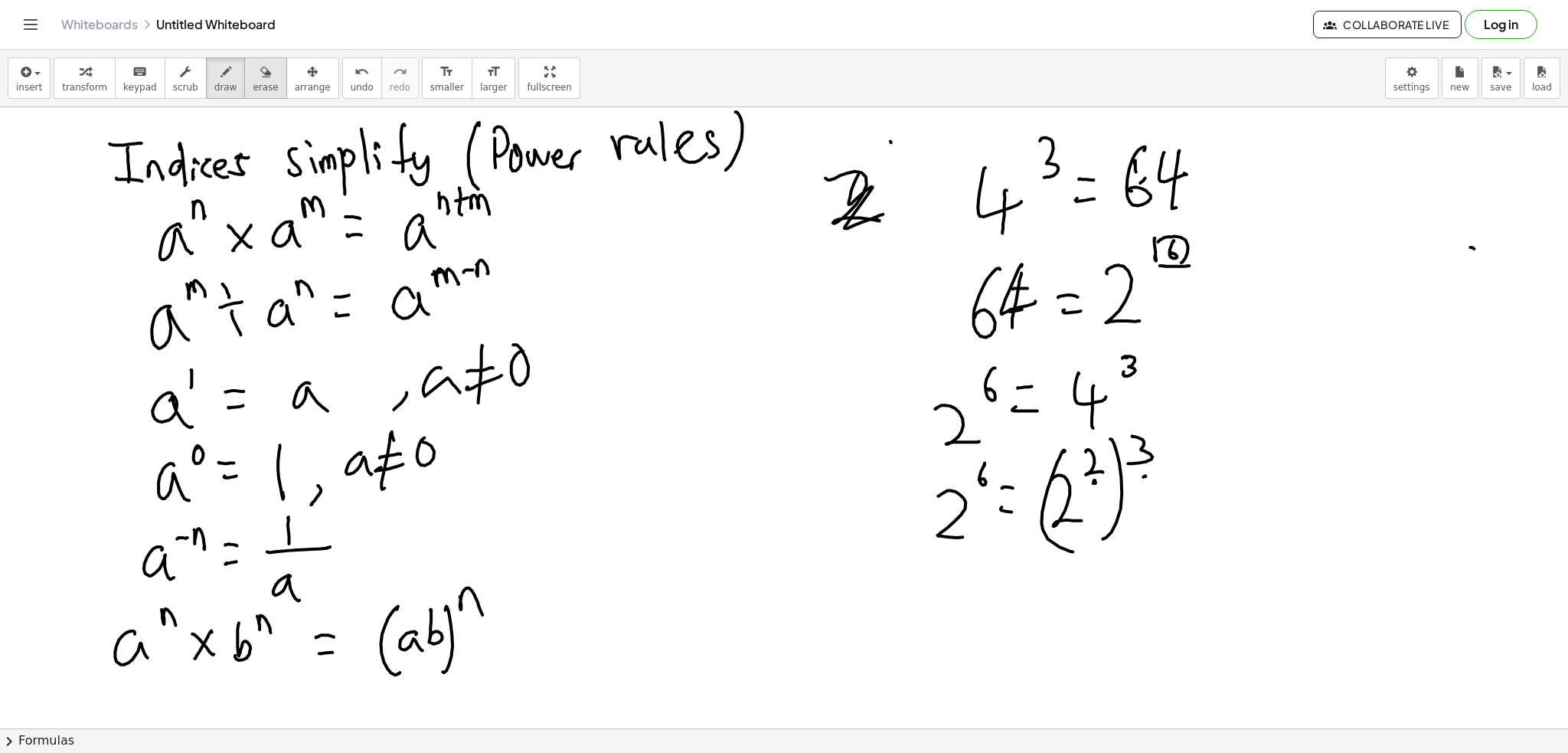
click at [253, 85] on span "erase" at bounding box center [265, 87] width 26 height 11
drag, startPoint x: 851, startPoint y: 161, endPoint x: 891, endPoint y: 154, distance: 40.6
click at [215, 71] on div "button" at bounding box center [226, 71] width 23 height 18
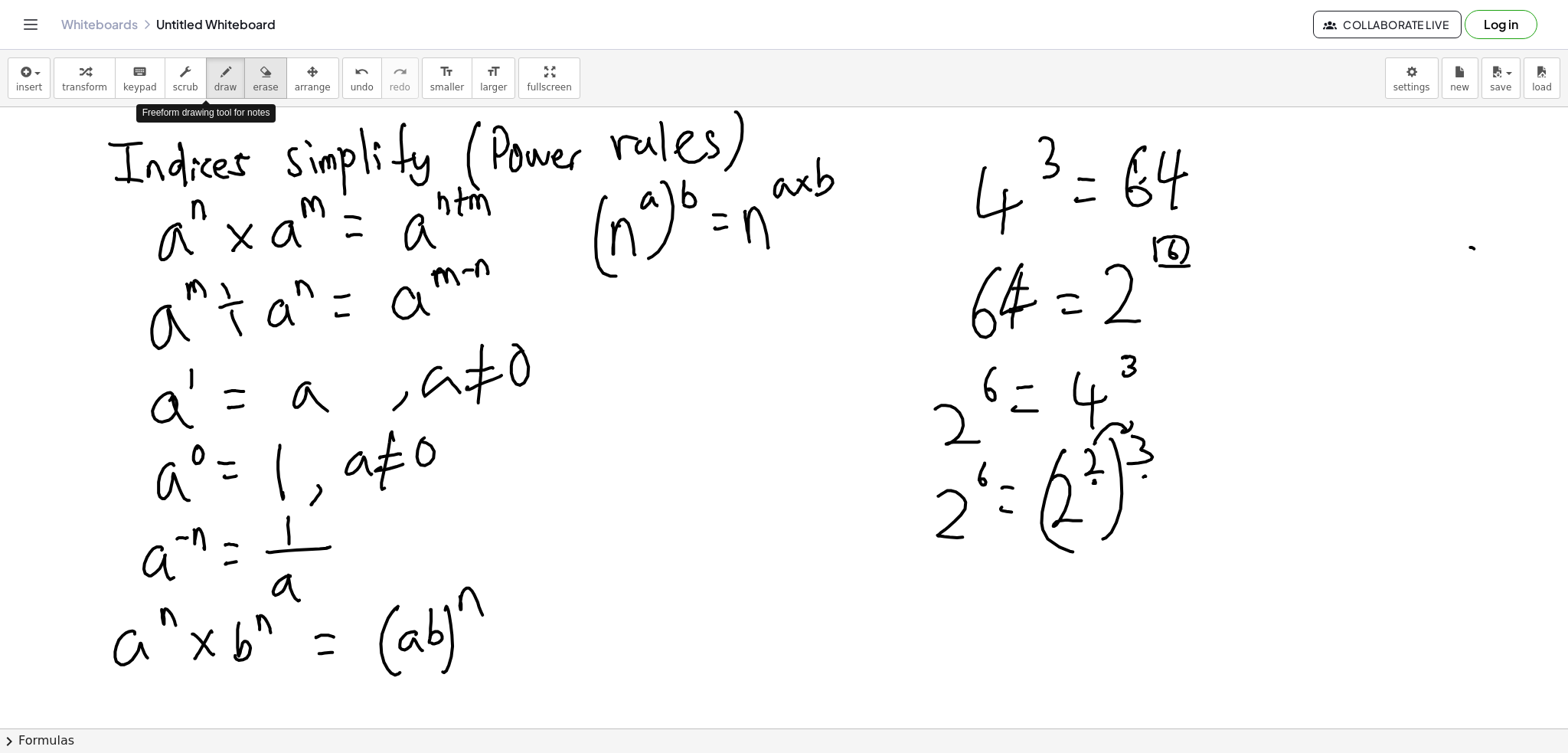
click at [260, 71] on icon "button" at bounding box center [265, 72] width 11 height 18
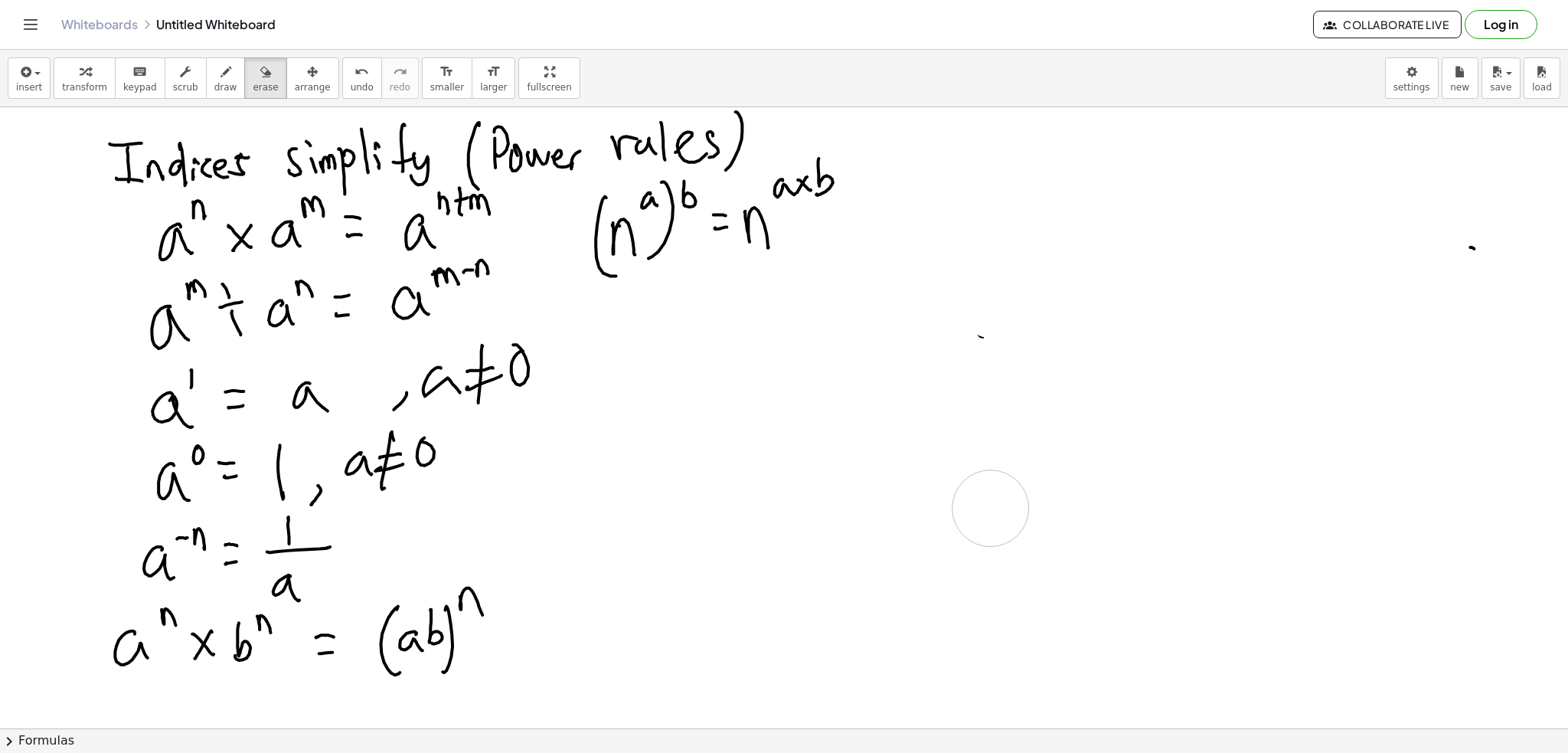
drag, startPoint x: 1169, startPoint y: 164, endPoint x: 1027, endPoint y: 414, distance: 287.5
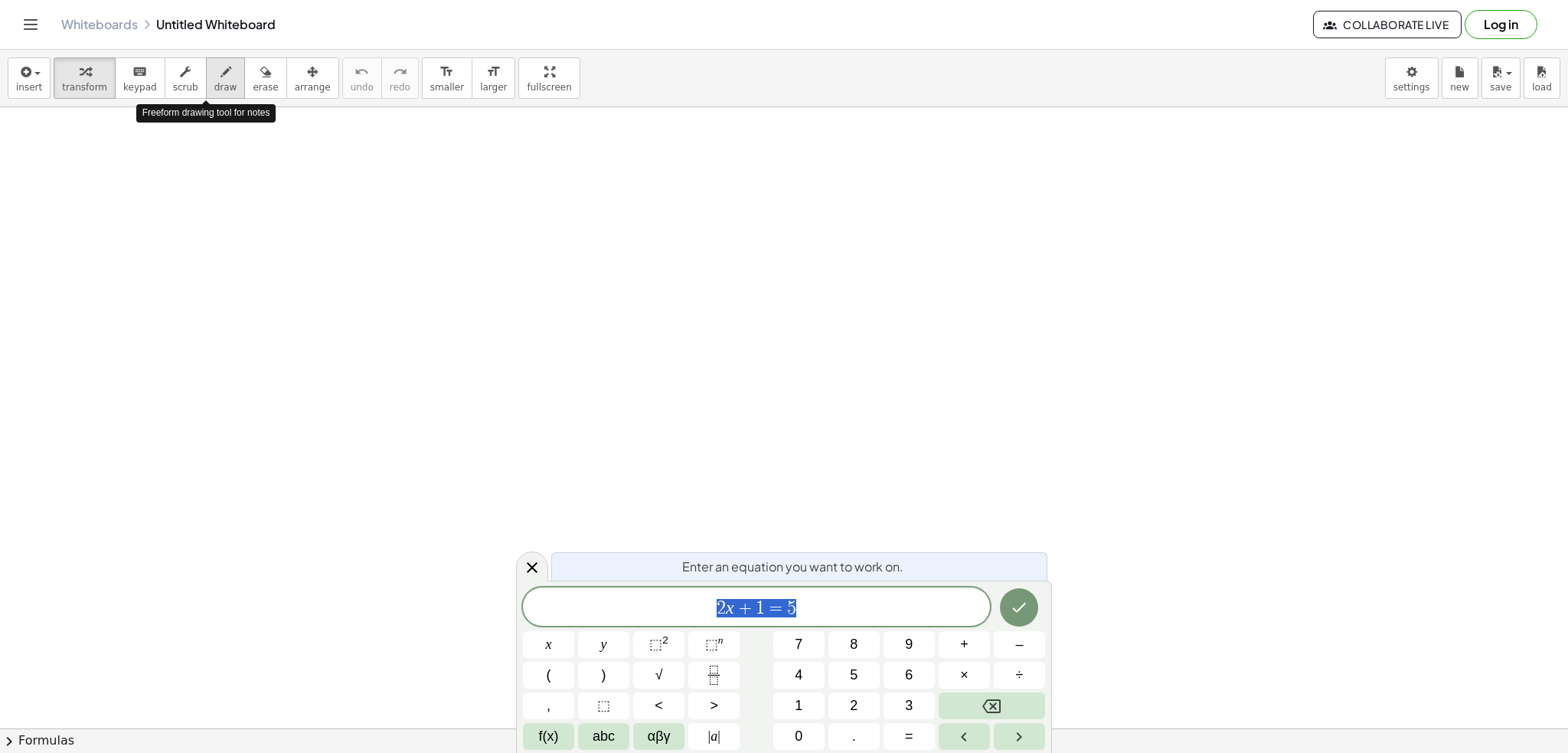
click at [215, 82] on span "draw" at bounding box center [226, 87] width 23 height 11
click at [206, 66] on button "draw" at bounding box center [226, 78] width 40 height 41
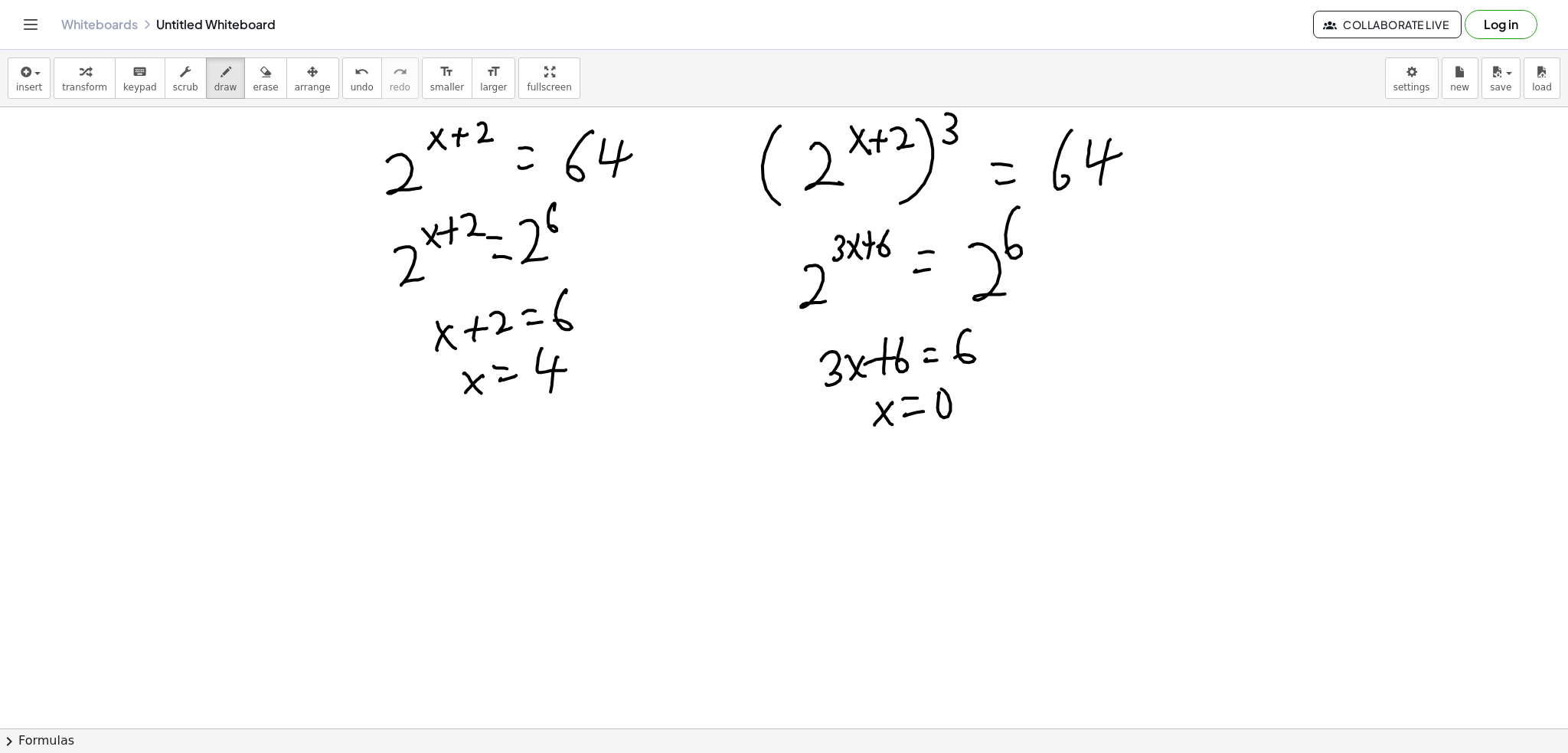
drag, startPoint x: 248, startPoint y: 77, endPoint x: 815, endPoint y: 188, distance: 577.8
click at [253, 77] on div "button" at bounding box center [265, 71] width 26 height 18
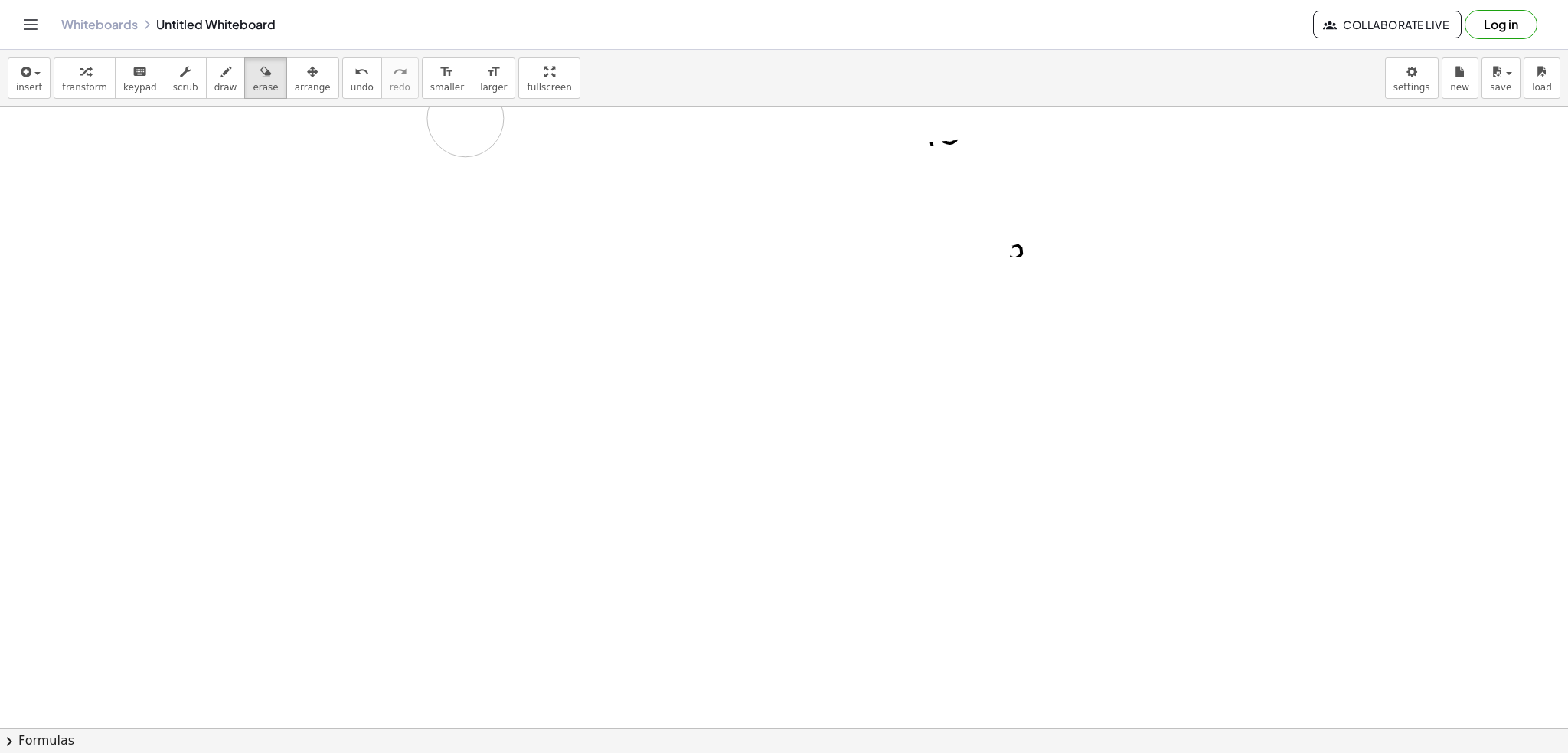
drag, startPoint x: 595, startPoint y: 178, endPoint x: 96, endPoint y: 51, distance: 514.9
click at [269, 81] on div "insert select one: Math Expression Function Text Youtube Video Graphing Geometr…" at bounding box center [784, 400] width 1568 height 703
click at [215, 69] on div "button" at bounding box center [226, 71] width 23 height 18
click at [220, 73] on icon "button" at bounding box center [225, 72] width 11 height 18
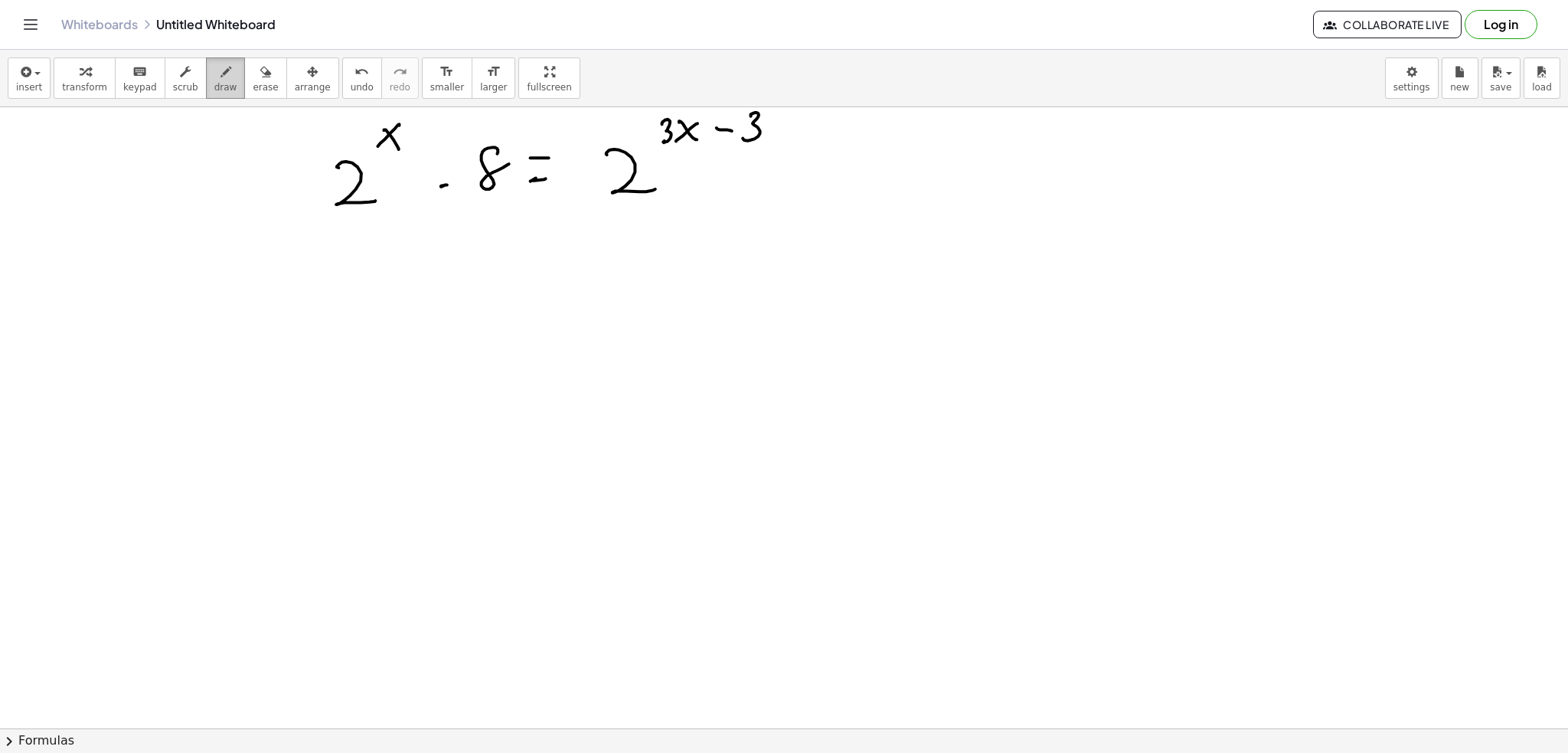
click at [206, 75] on button "draw" at bounding box center [226, 78] width 40 height 41
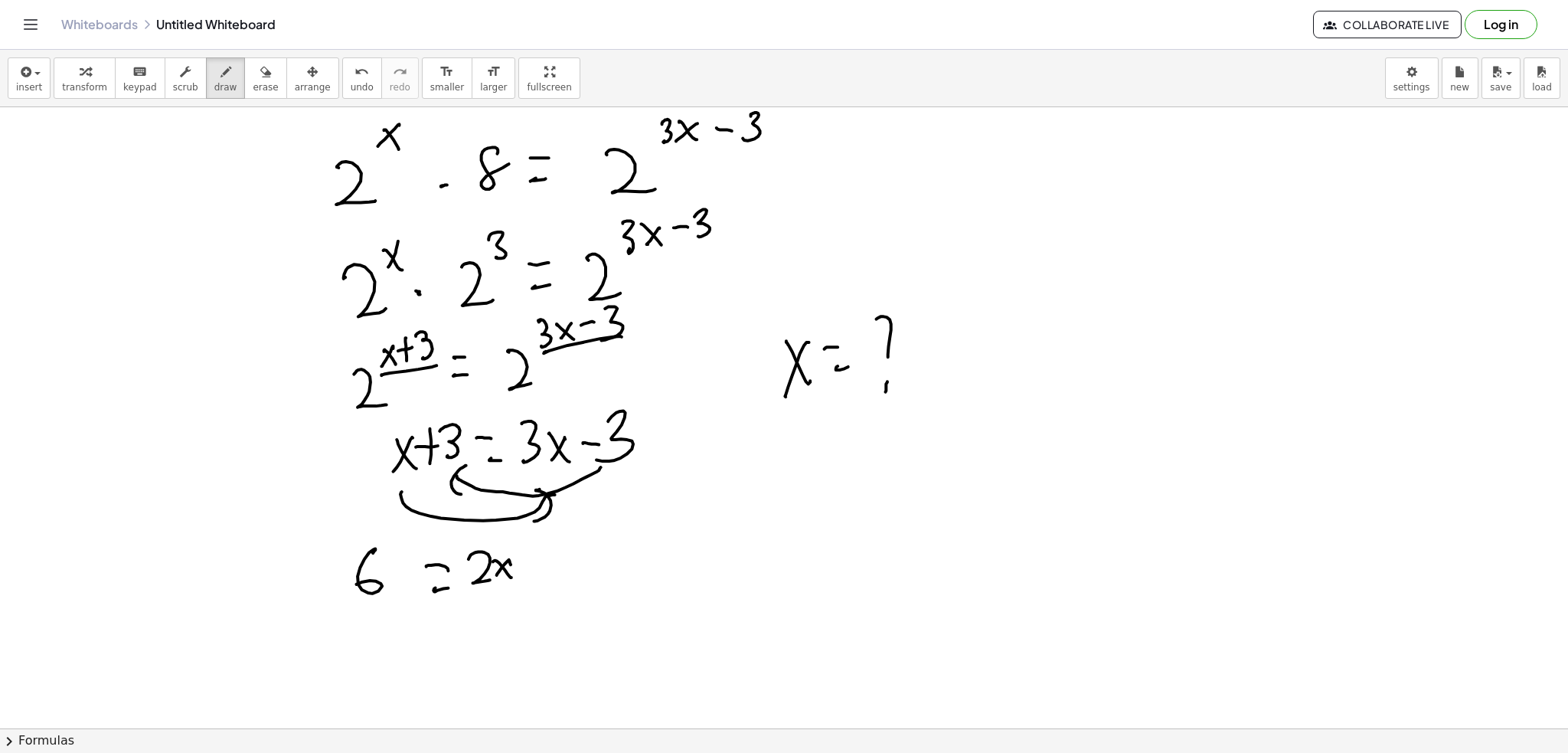
drag, startPoint x: 239, startPoint y: 60, endPoint x: 551, endPoint y: 330, distance: 412.6
click at [253, 62] on div "button" at bounding box center [265, 71] width 26 height 18
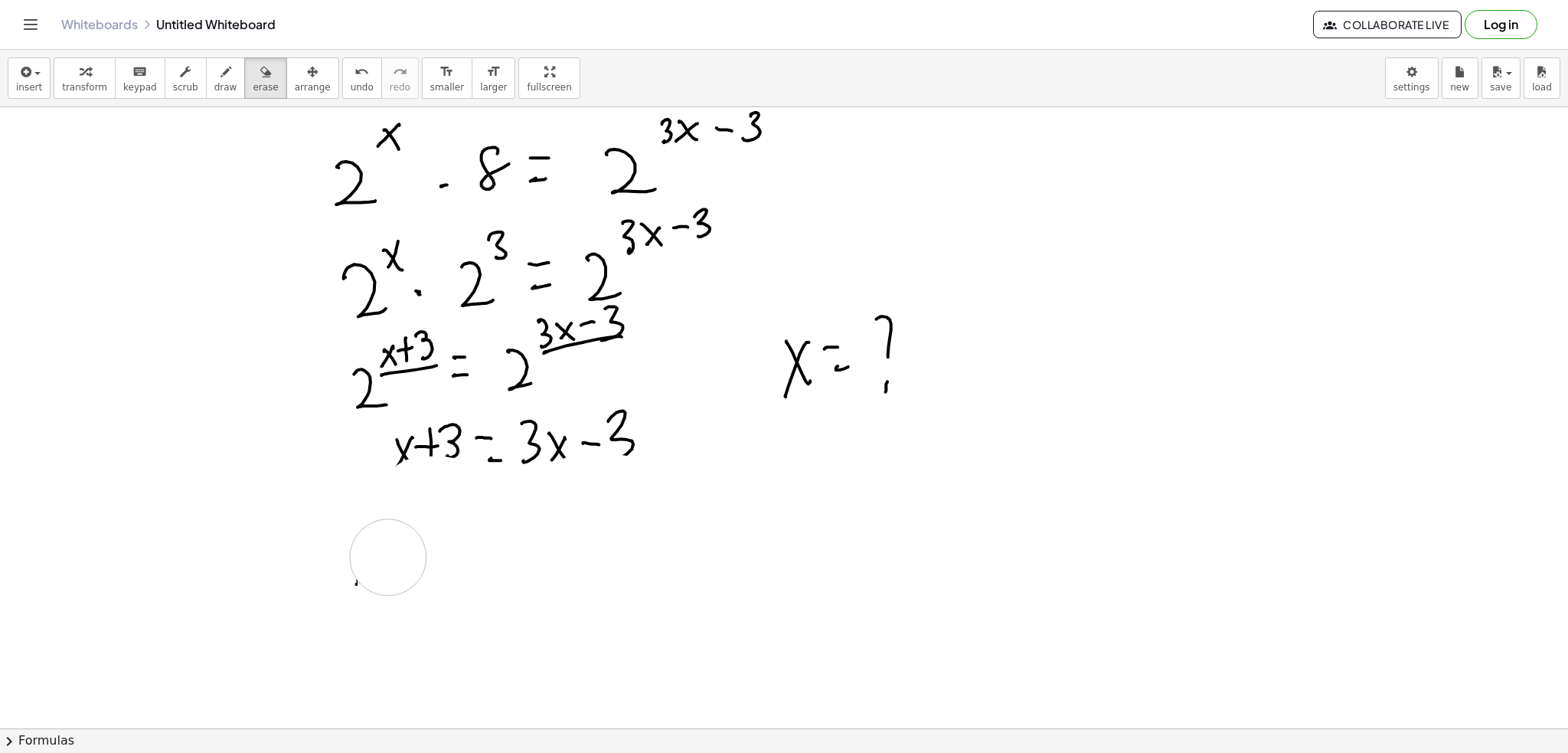
drag, startPoint x: 649, startPoint y: 504, endPoint x: 380, endPoint y: 448, distance: 274.8
click at [215, 58] on button "draw" at bounding box center [226, 78] width 40 height 41
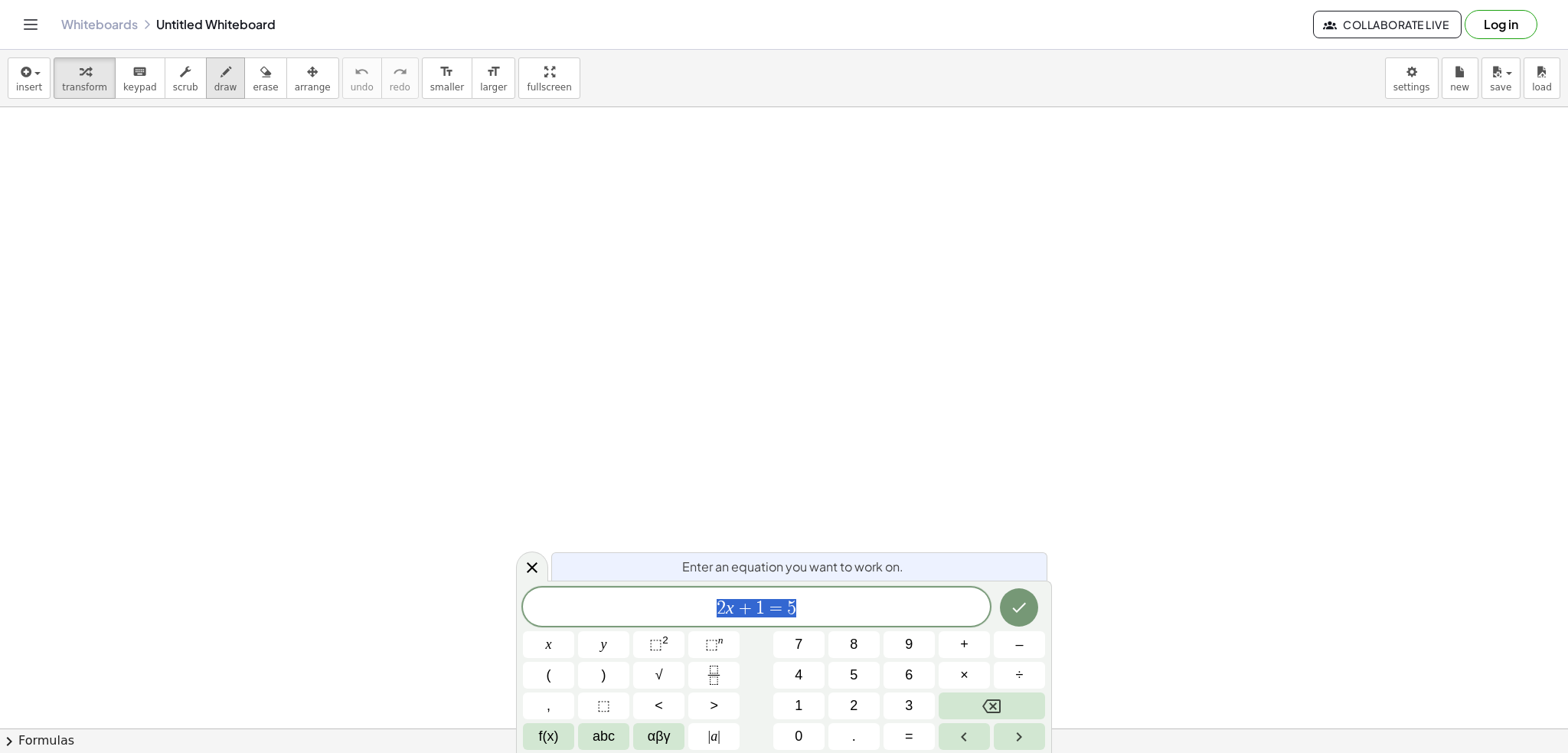
click at [215, 65] on div "button" at bounding box center [226, 71] width 23 height 18
click at [215, 73] on div "button" at bounding box center [226, 71] width 23 height 18
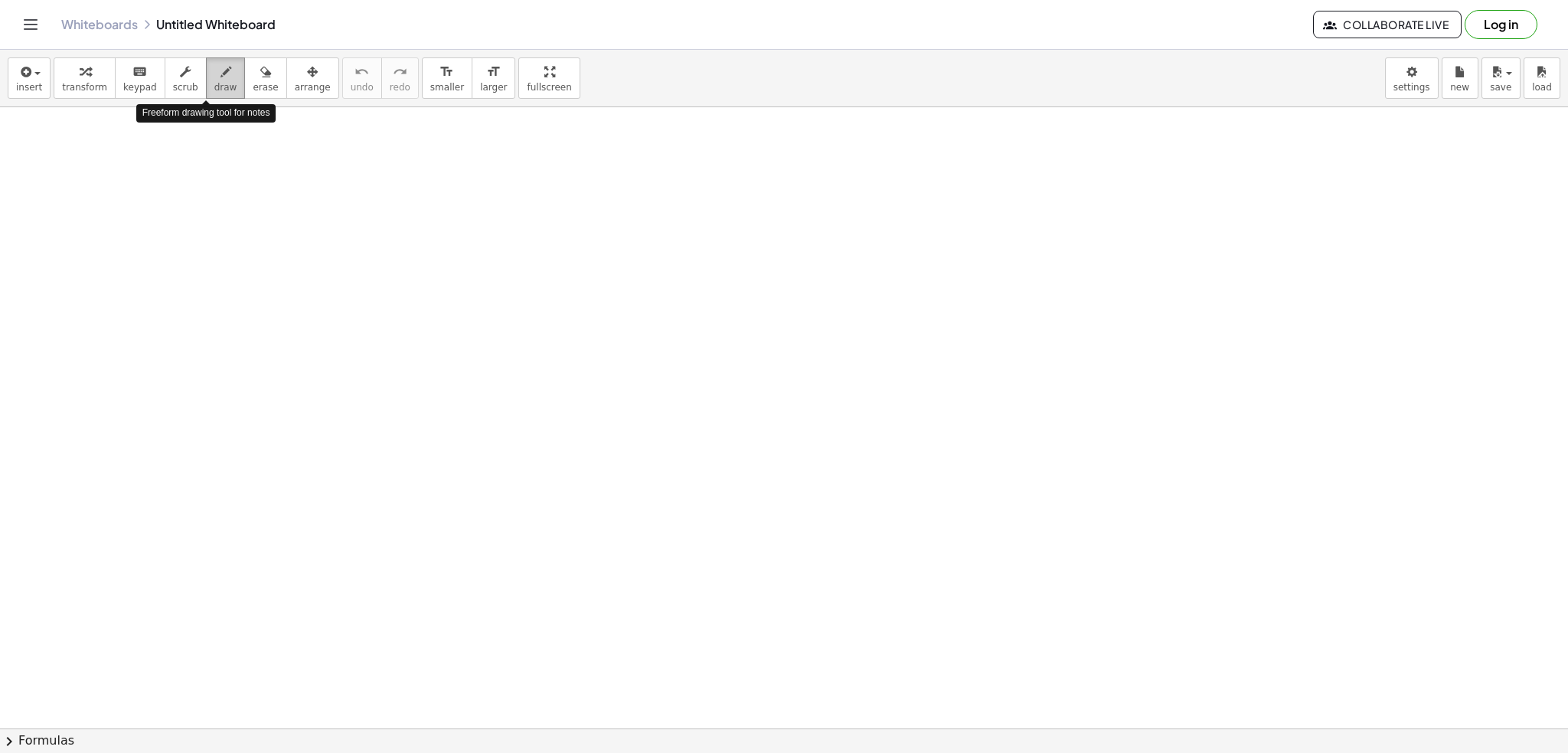
click at [220, 79] on icon "button" at bounding box center [225, 72] width 11 height 18
click at [215, 82] on span "draw" at bounding box center [226, 87] width 23 height 11
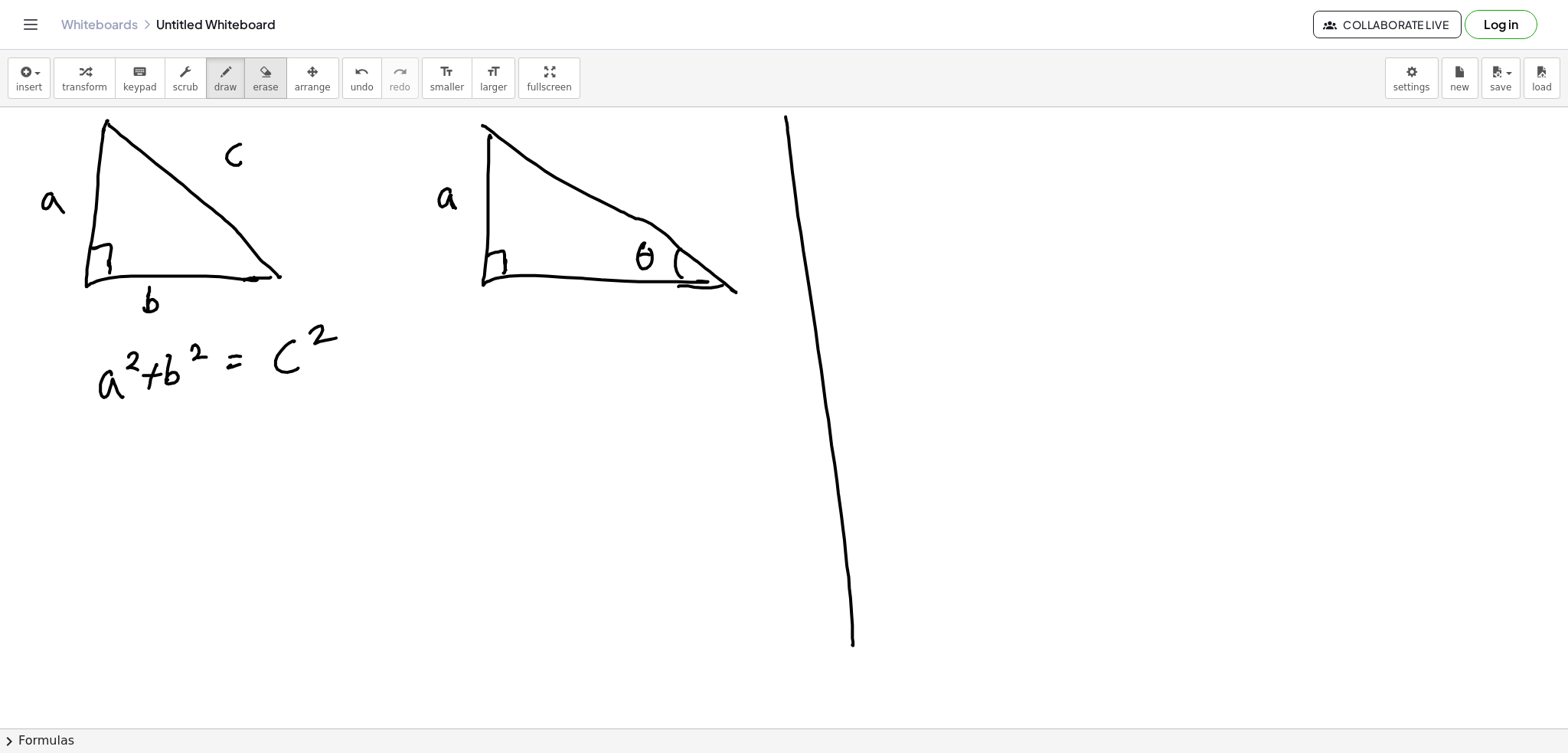
click at [253, 80] on button "erase" at bounding box center [265, 78] width 42 height 41
drag, startPoint x: 435, startPoint y: 180, endPoint x: 436, endPoint y: 203, distance: 23.0
click at [215, 83] on span "draw" at bounding box center [226, 87] width 23 height 11
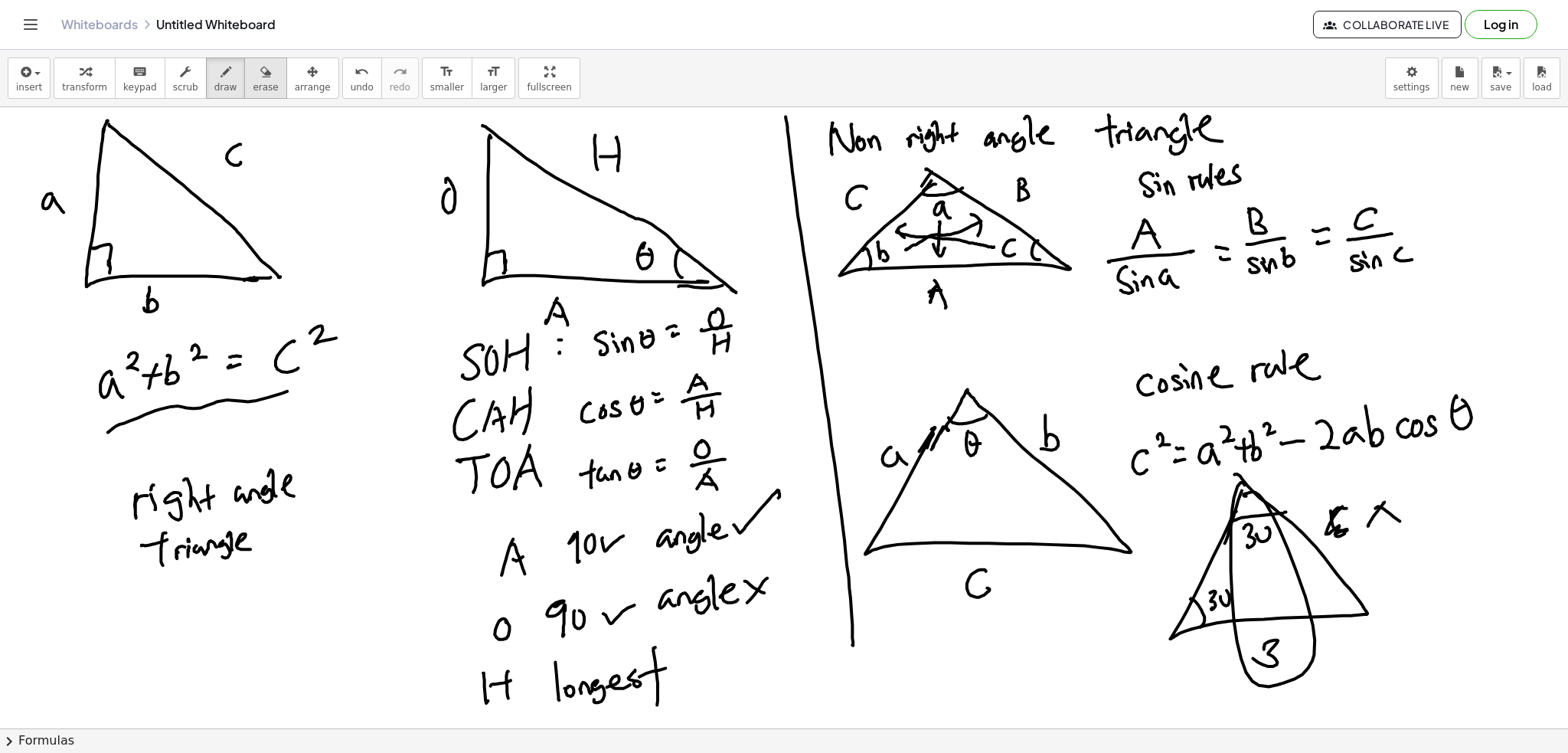
click at [253, 88] on span "erase" at bounding box center [265, 87] width 26 height 11
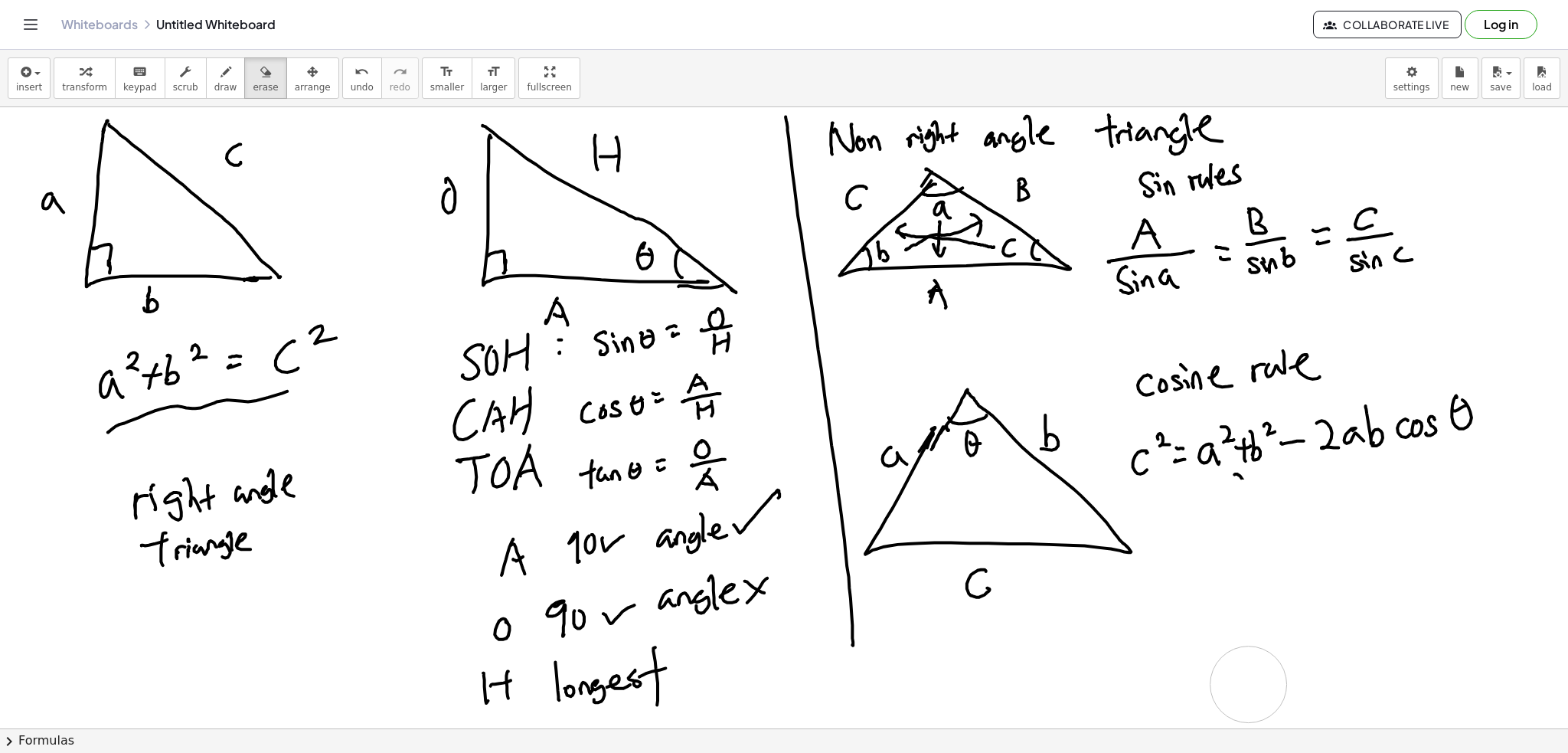
drag, startPoint x: 1448, startPoint y: 536, endPoint x: 1182, endPoint y: 514, distance: 266.9
click at [215, 88] on span "draw" at bounding box center [226, 87] width 23 height 11
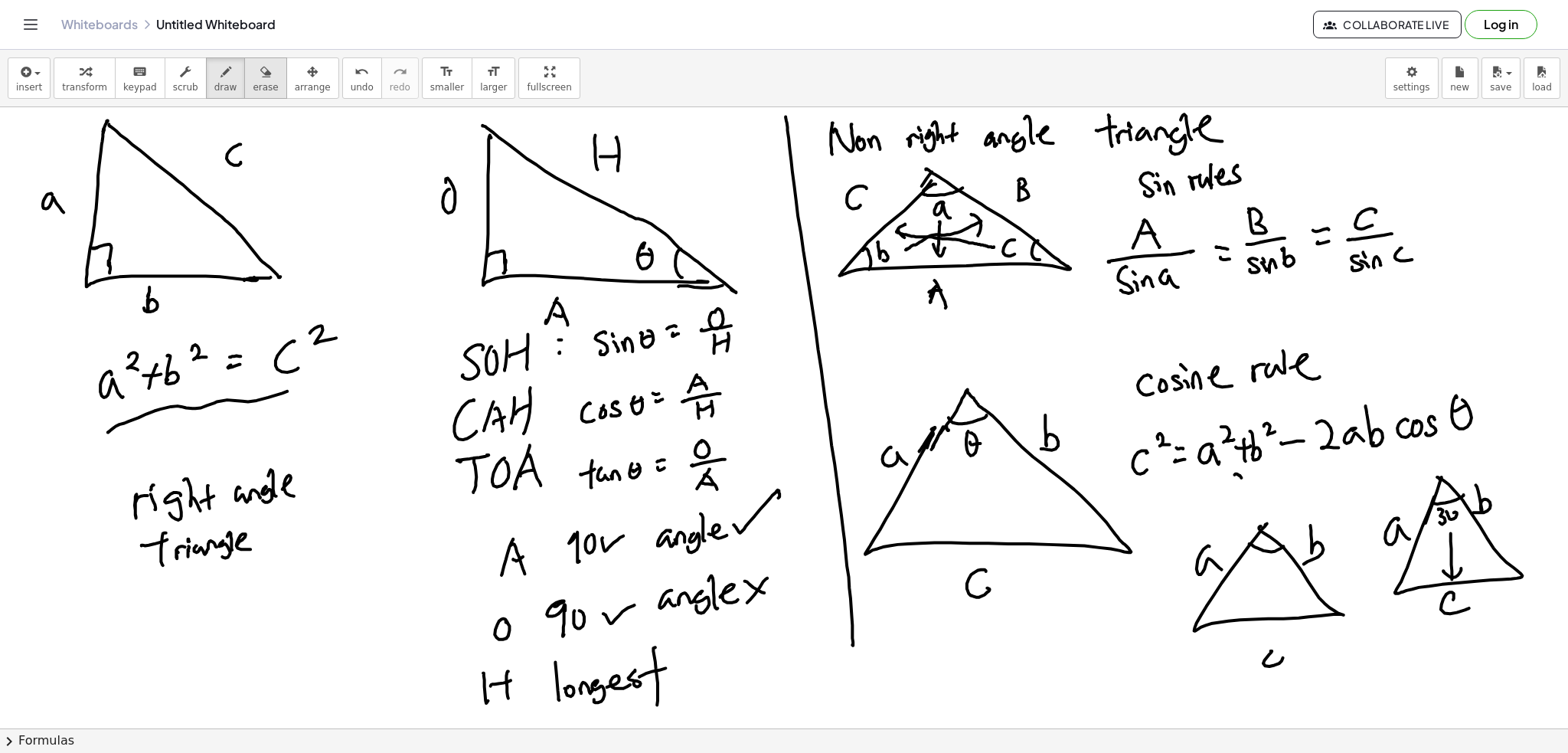
click at [260, 74] on icon "button" at bounding box center [265, 72] width 11 height 18
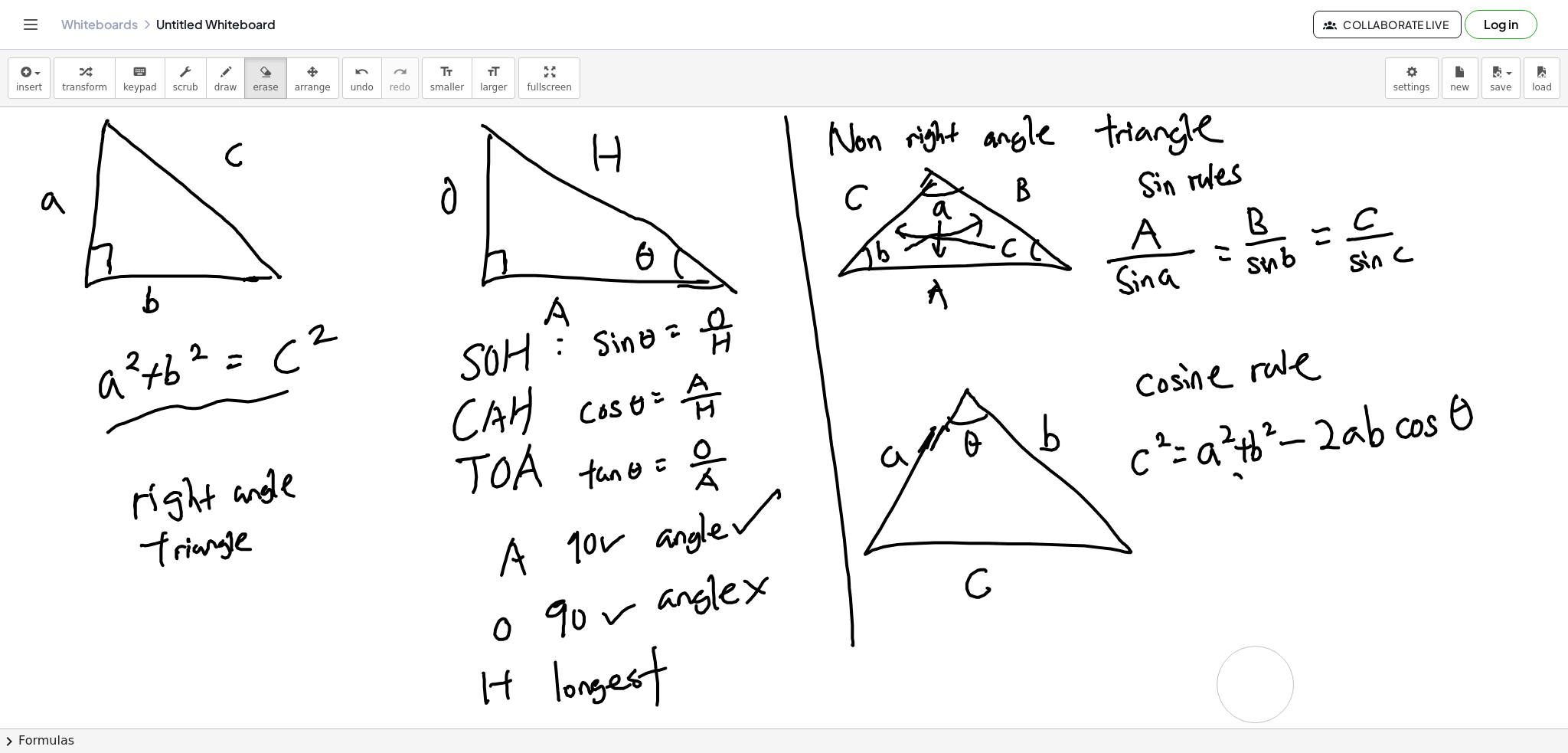
drag, startPoint x: 1478, startPoint y: 502, endPoint x: 1315, endPoint y: 621, distance: 201.8
click at [861, 82] on div "insert select one: Math Expression Function Text Youtube Video Graphing Geometr…" at bounding box center [784, 78] width 1568 height 58
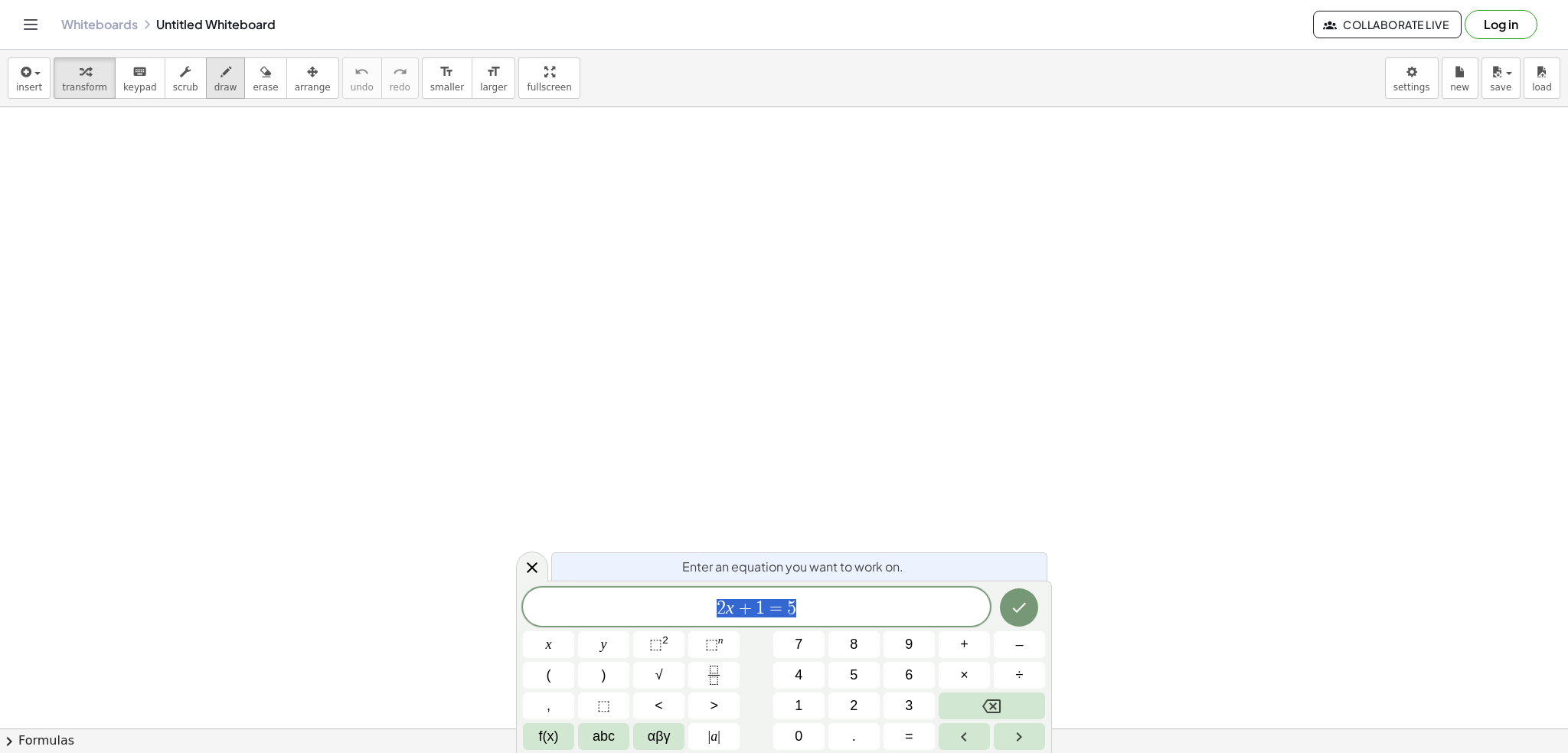
click at [206, 76] on button "draw" at bounding box center [226, 78] width 40 height 41
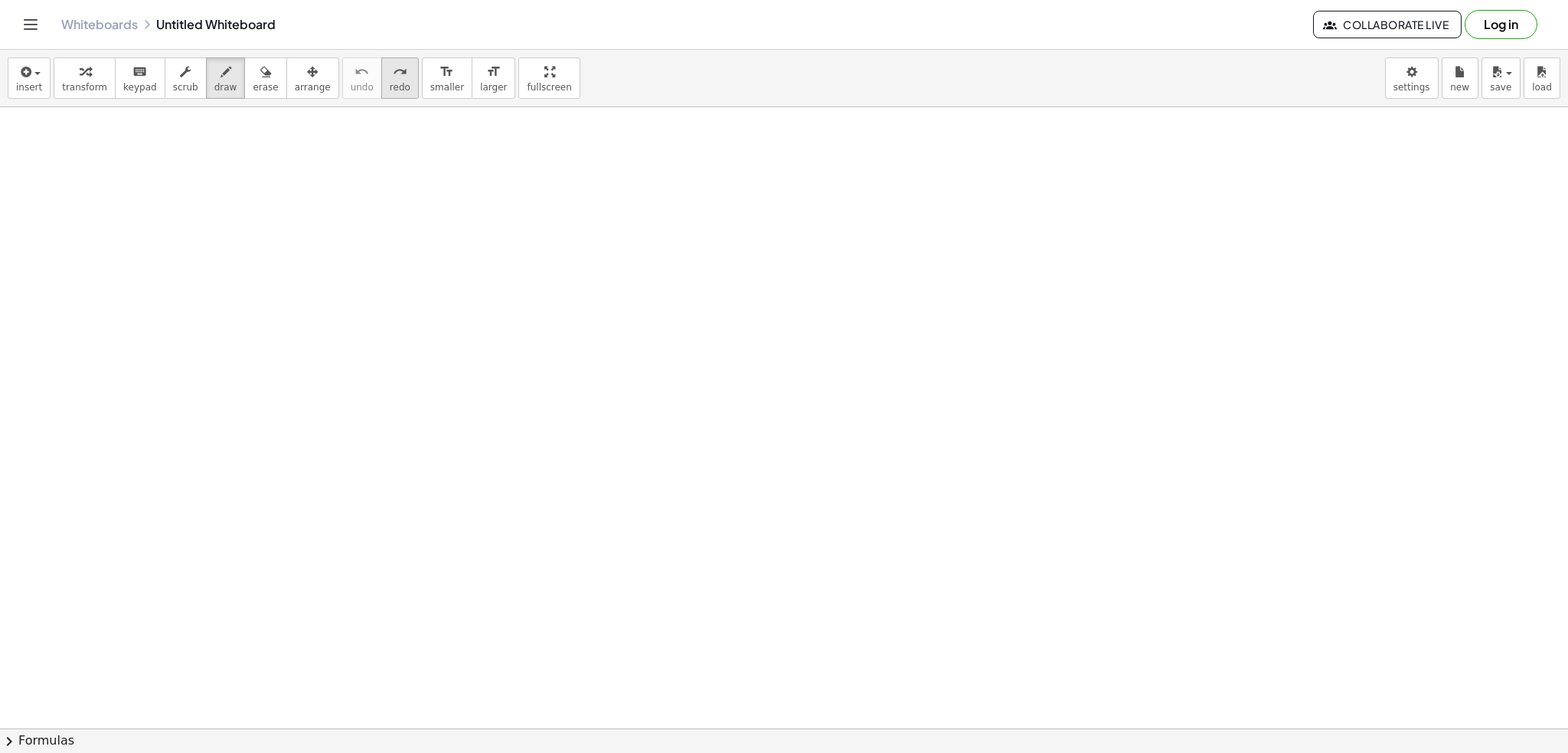
click at [381, 88] on button "redo redo" at bounding box center [399, 78] width 37 height 41
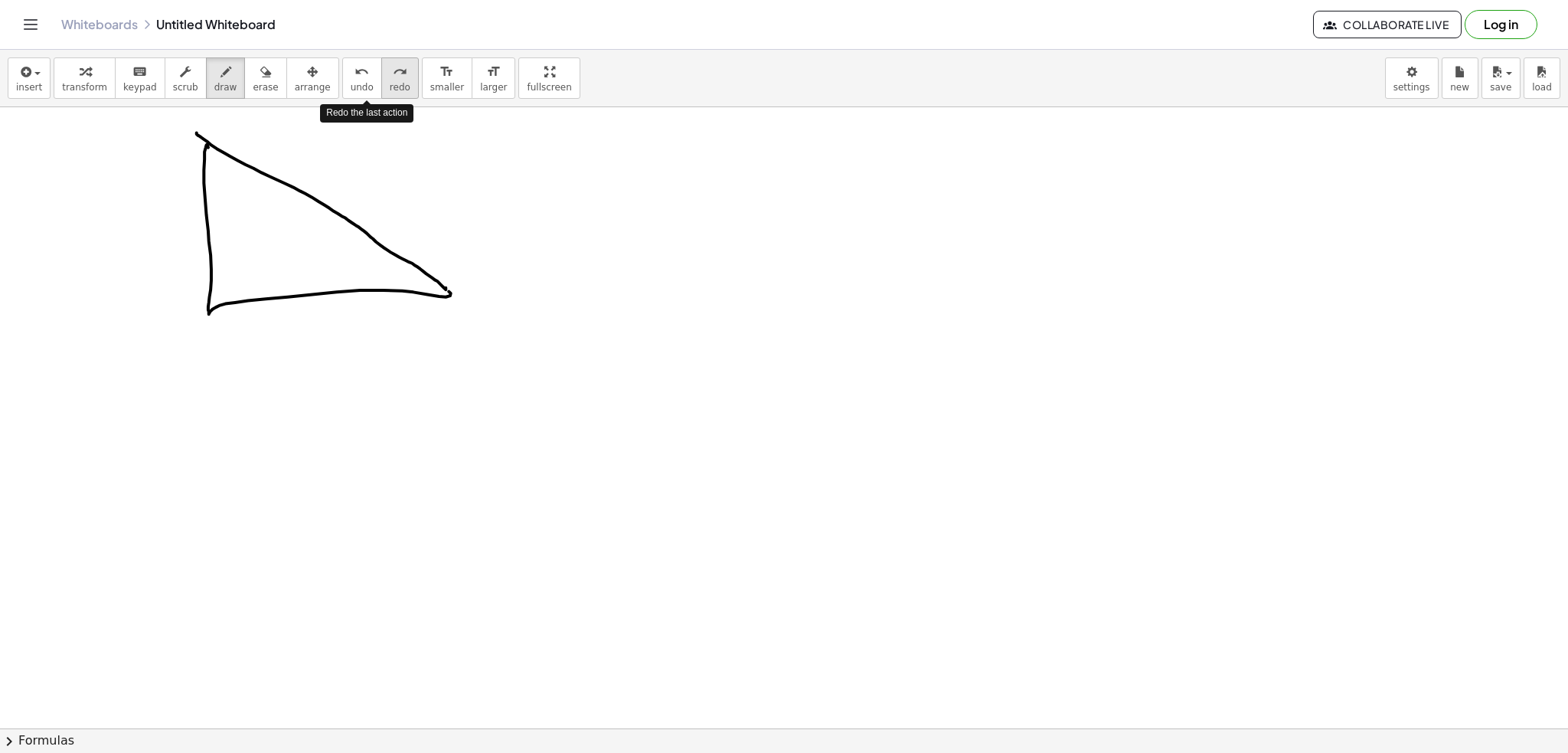
click at [381, 88] on button "redo redo" at bounding box center [399, 78] width 37 height 41
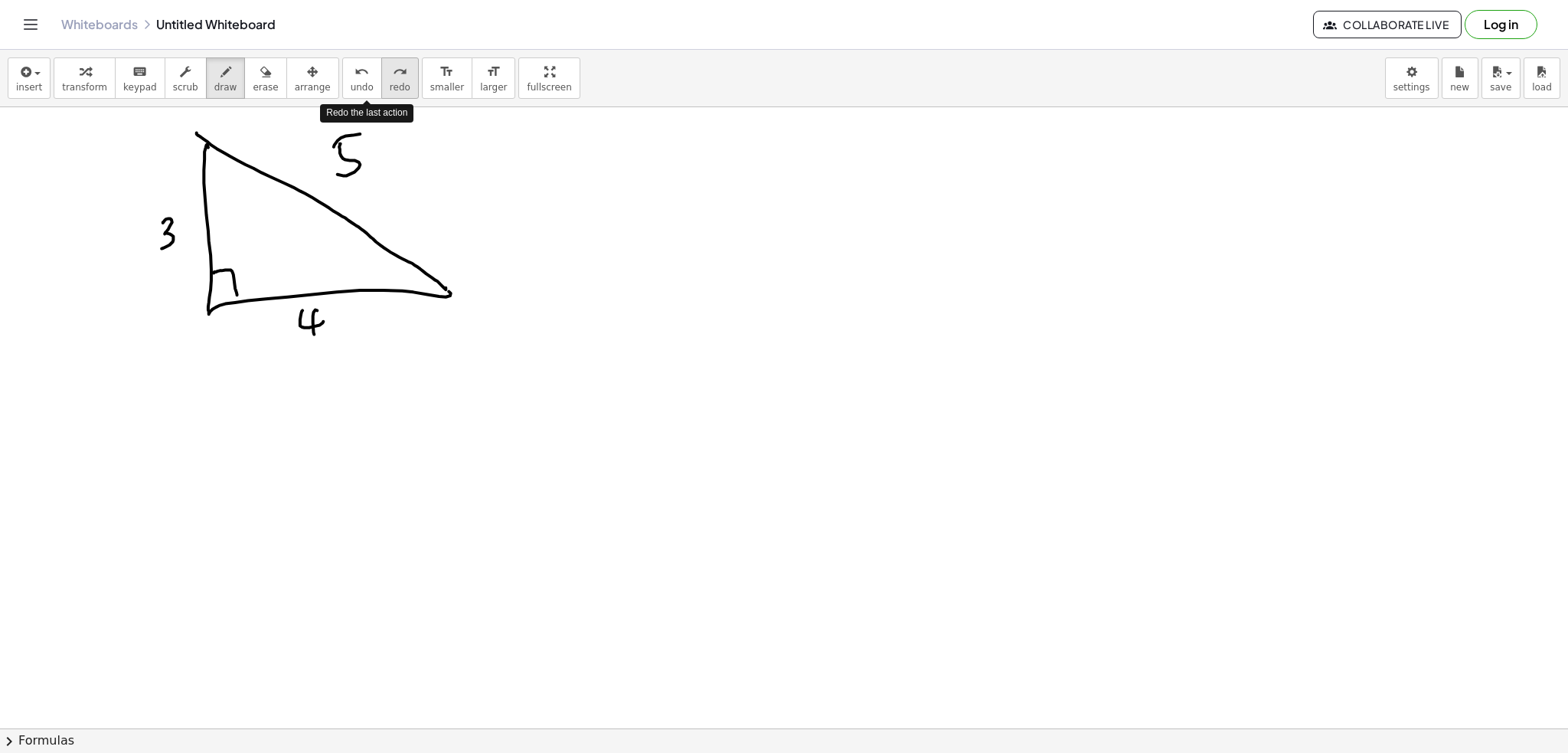
click at [381, 88] on button "redo redo" at bounding box center [399, 78] width 37 height 41
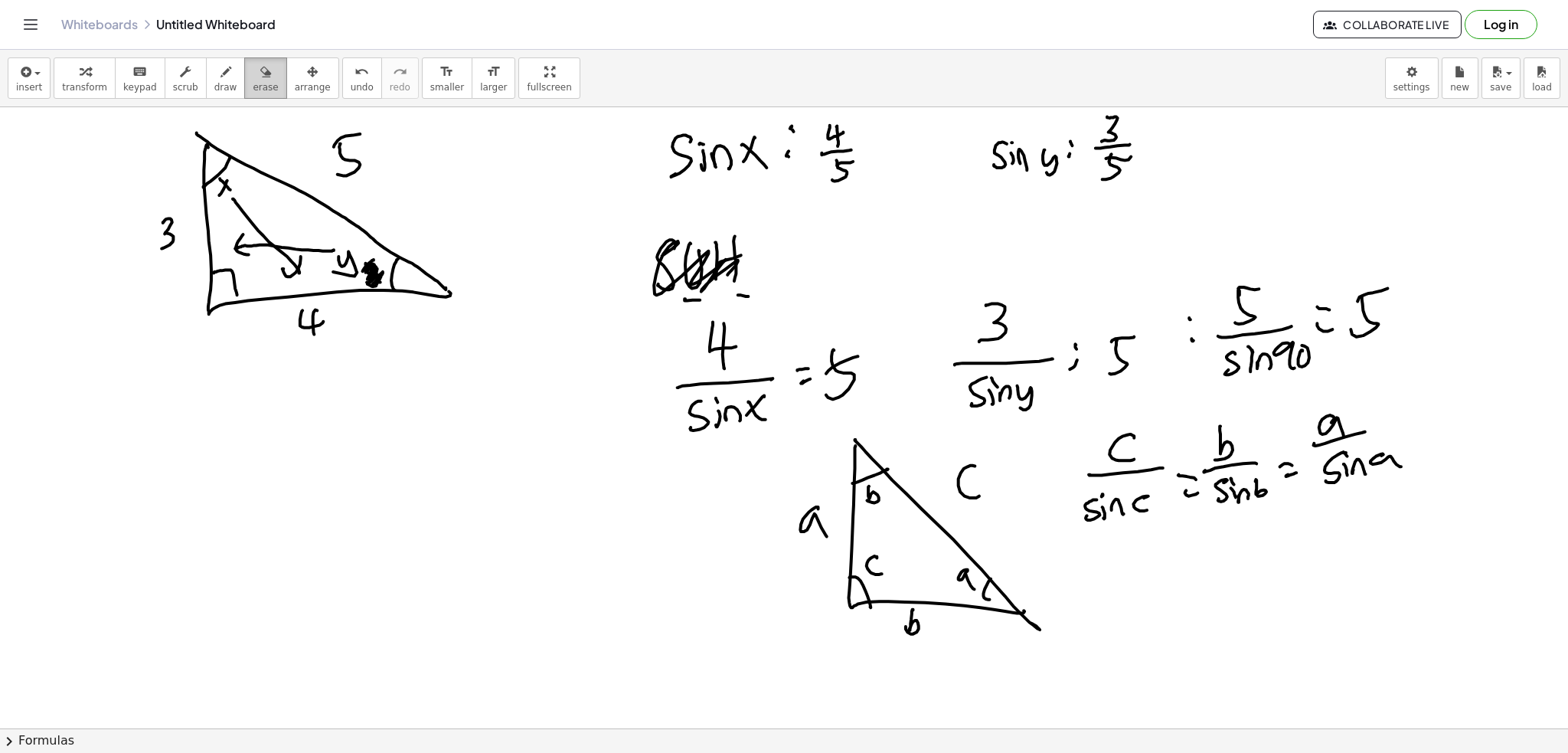
click at [253, 82] on span "erase" at bounding box center [265, 87] width 26 height 11
click at [215, 90] on span "draw" at bounding box center [226, 87] width 23 height 11
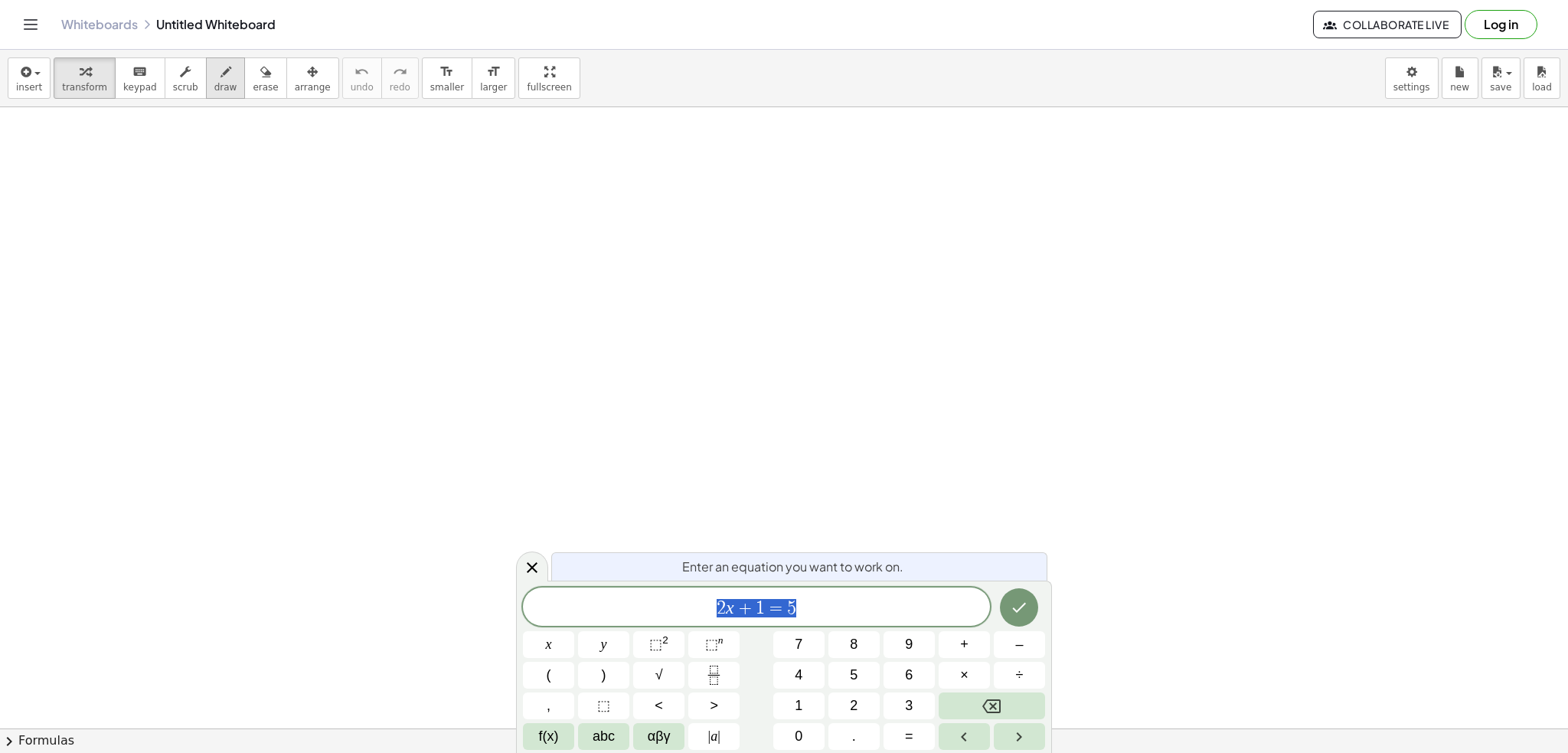
click at [215, 88] on span "draw" at bounding box center [226, 87] width 23 height 11
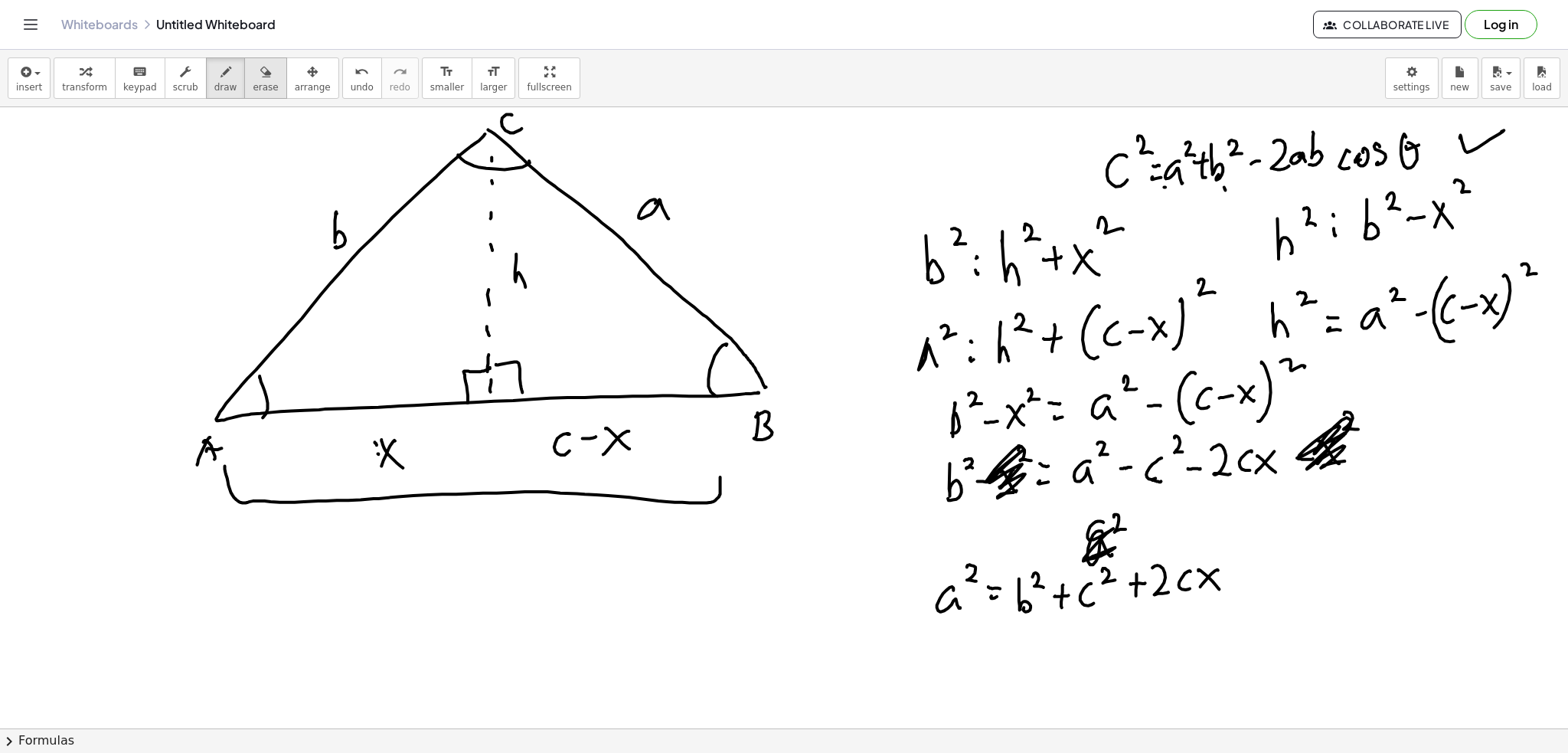
click at [253, 92] on span "erase" at bounding box center [265, 87] width 26 height 11
drag, startPoint x: 1017, startPoint y: 449, endPoint x: 1013, endPoint y: 474, distance: 25.3
click at [351, 85] on span "undo" at bounding box center [362, 87] width 23 height 11
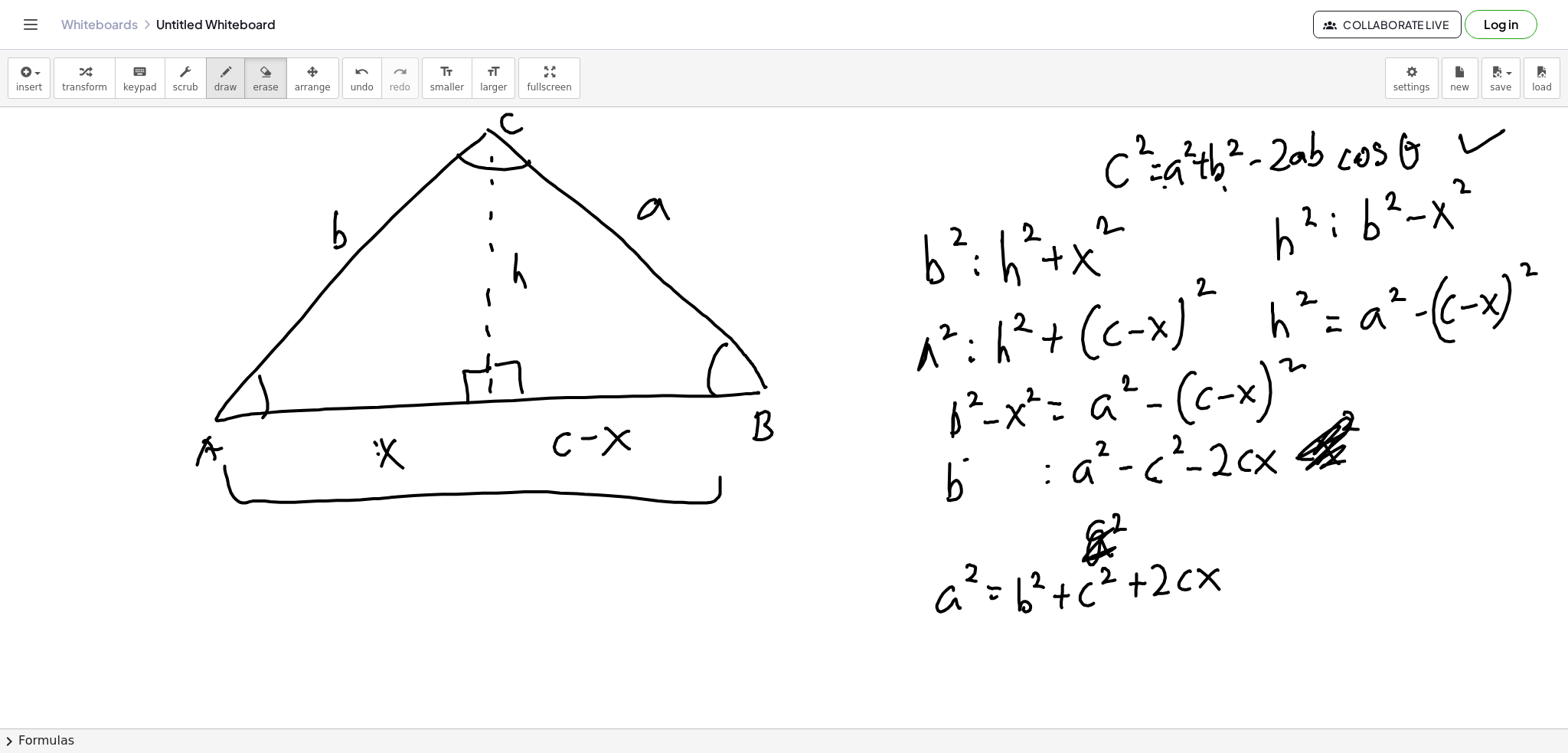
click at [206, 76] on button "draw" at bounding box center [226, 78] width 40 height 41
click at [253, 82] on span "erase" at bounding box center [265, 87] width 26 height 11
drag, startPoint x: 1332, startPoint y: 432, endPoint x: 1301, endPoint y: 474, distance: 52.2
click at [215, 88] on span "draw" at bounding box center [226, 87] width 23 height 11
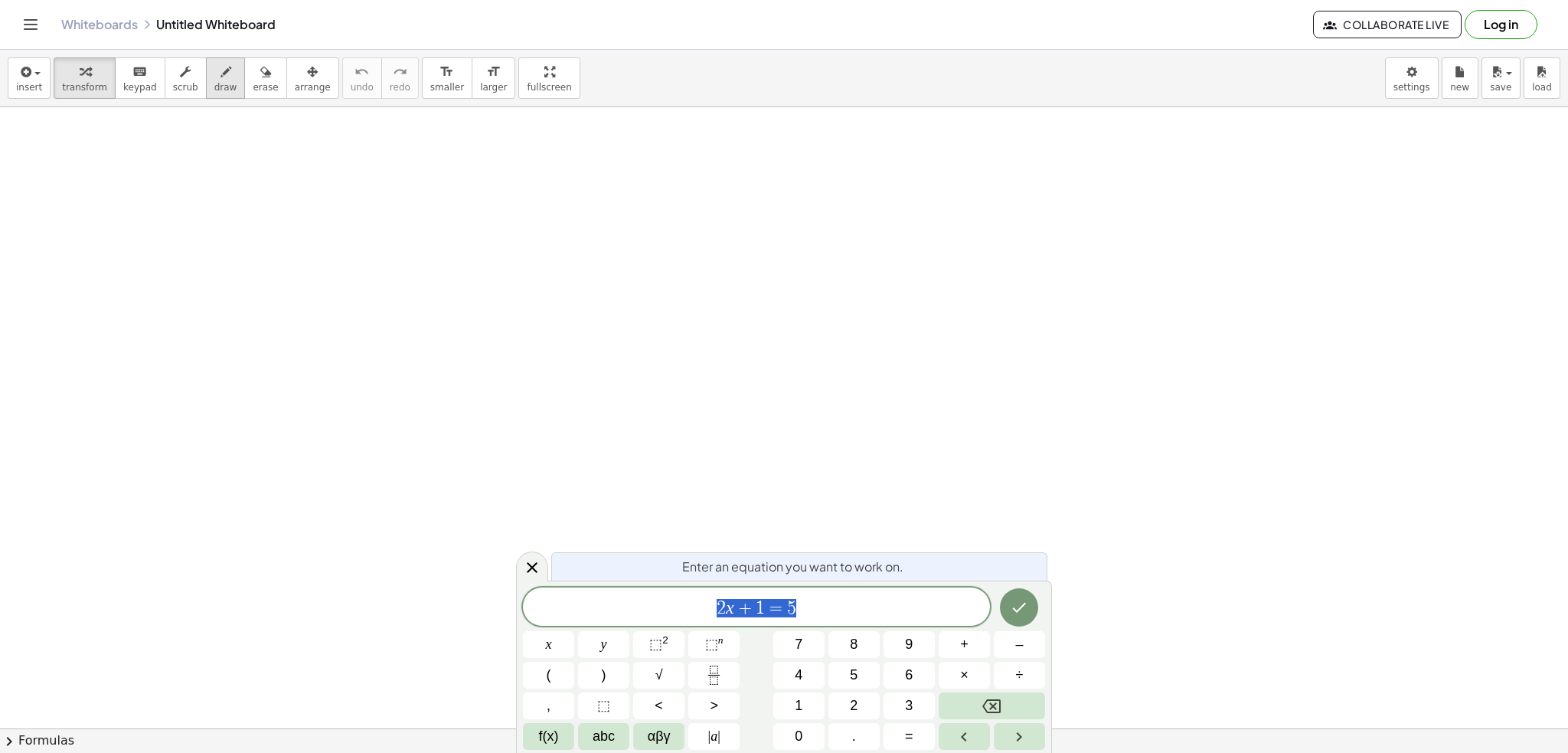
click at [220, 63] on icon "button" at bounding box center [225, 72] width 11 height 18
